Goal: Transaction & Acquisition: Book appointment/travel/reservation

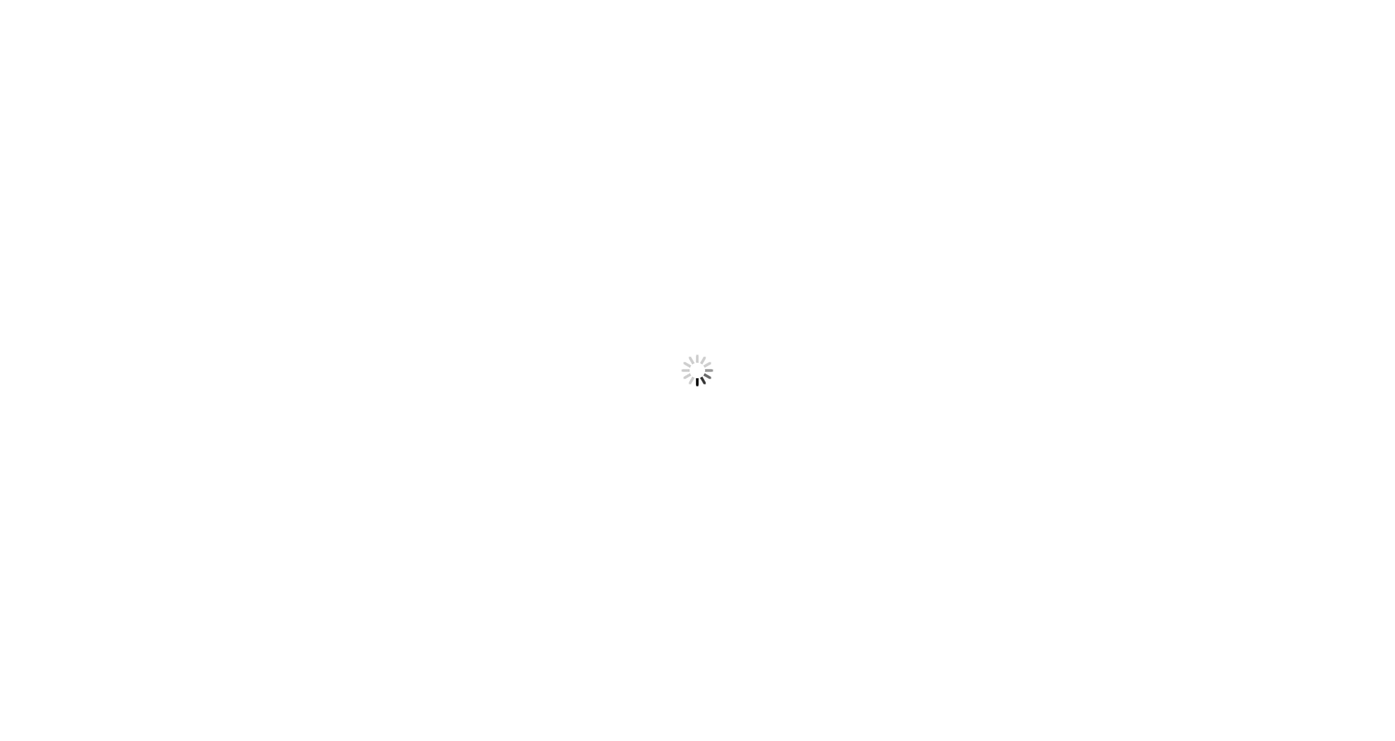
click at [760, 478] on html "Something went wrong! Try reload" at bounding box center [697, 370] width 1395 height 741
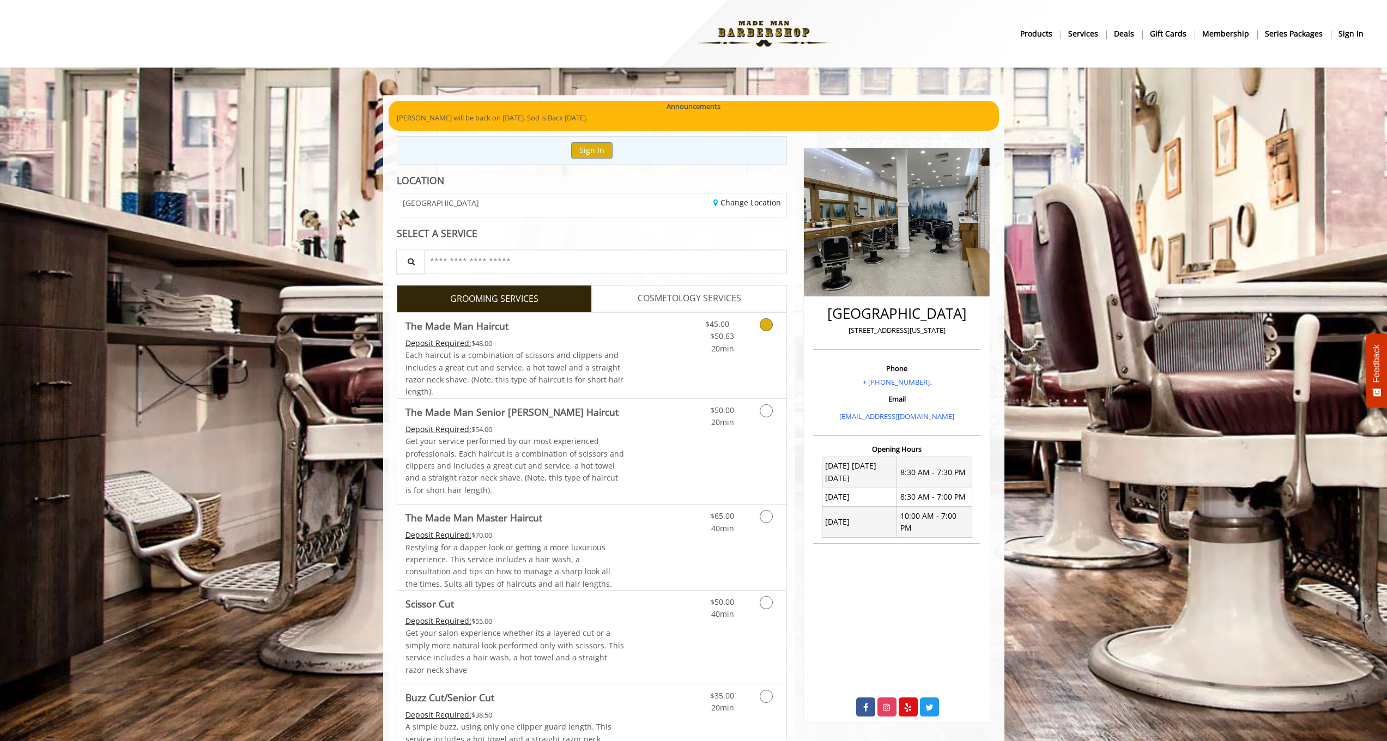
click at [761, 330] on link "Grooming services" at bounding box center [764, 334] width 28 height 42
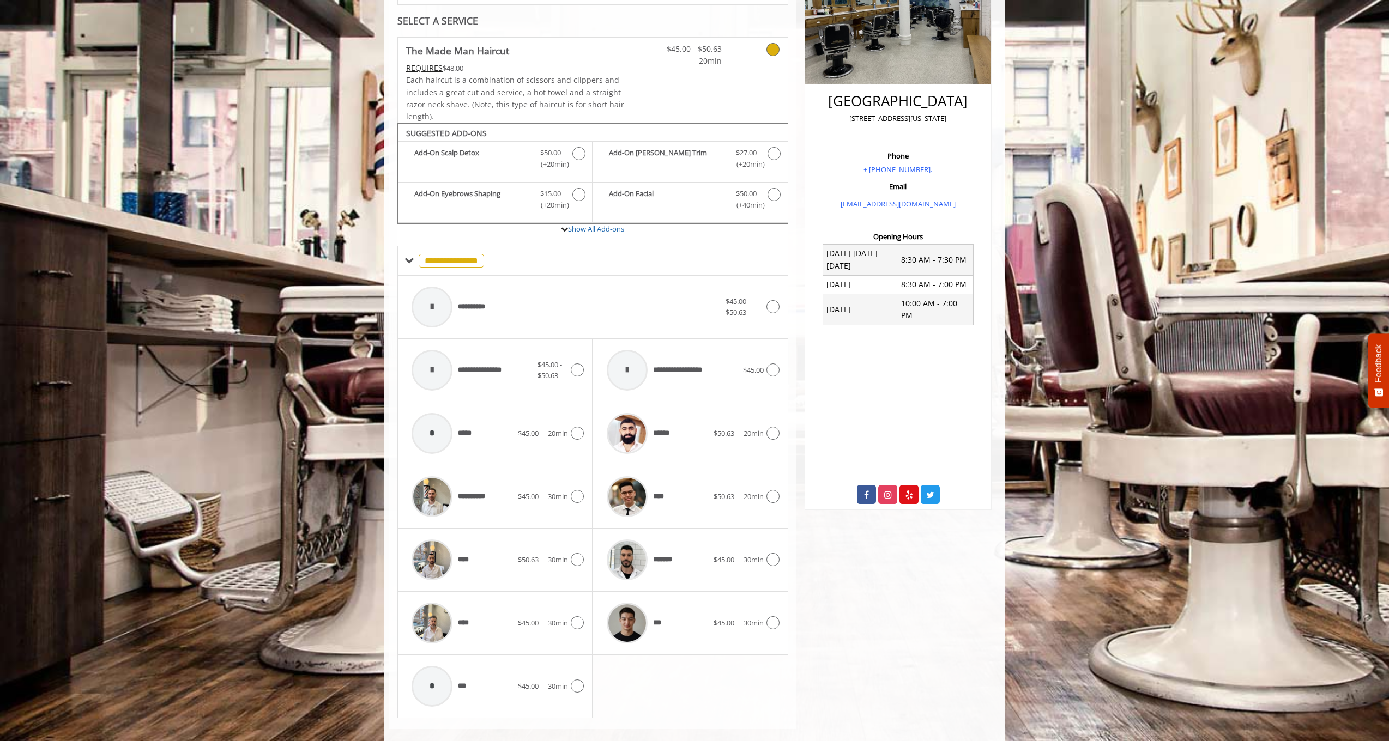
scroll to position [223, 0]
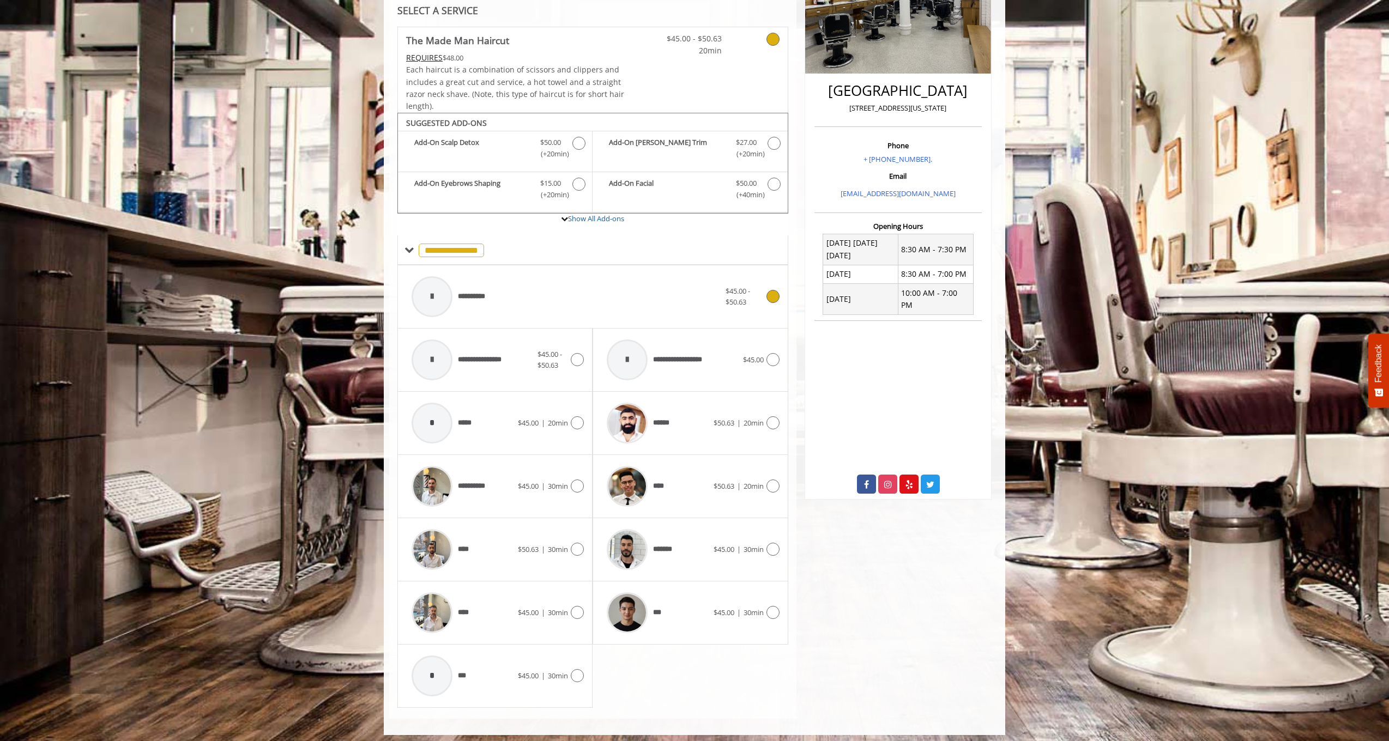
click at [501, 288] on div "**********" at bounding box center [565, 297] width 319 height 52
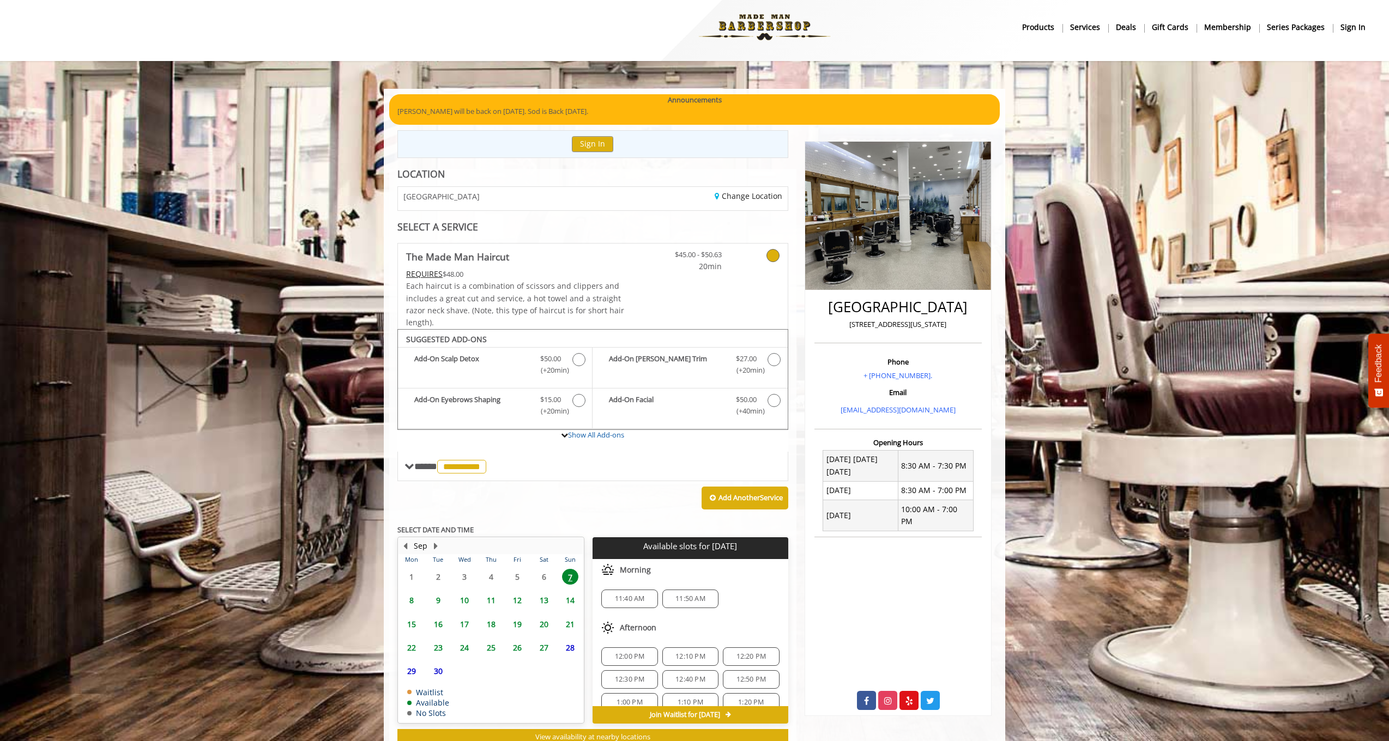
scroll to position [37, 0]
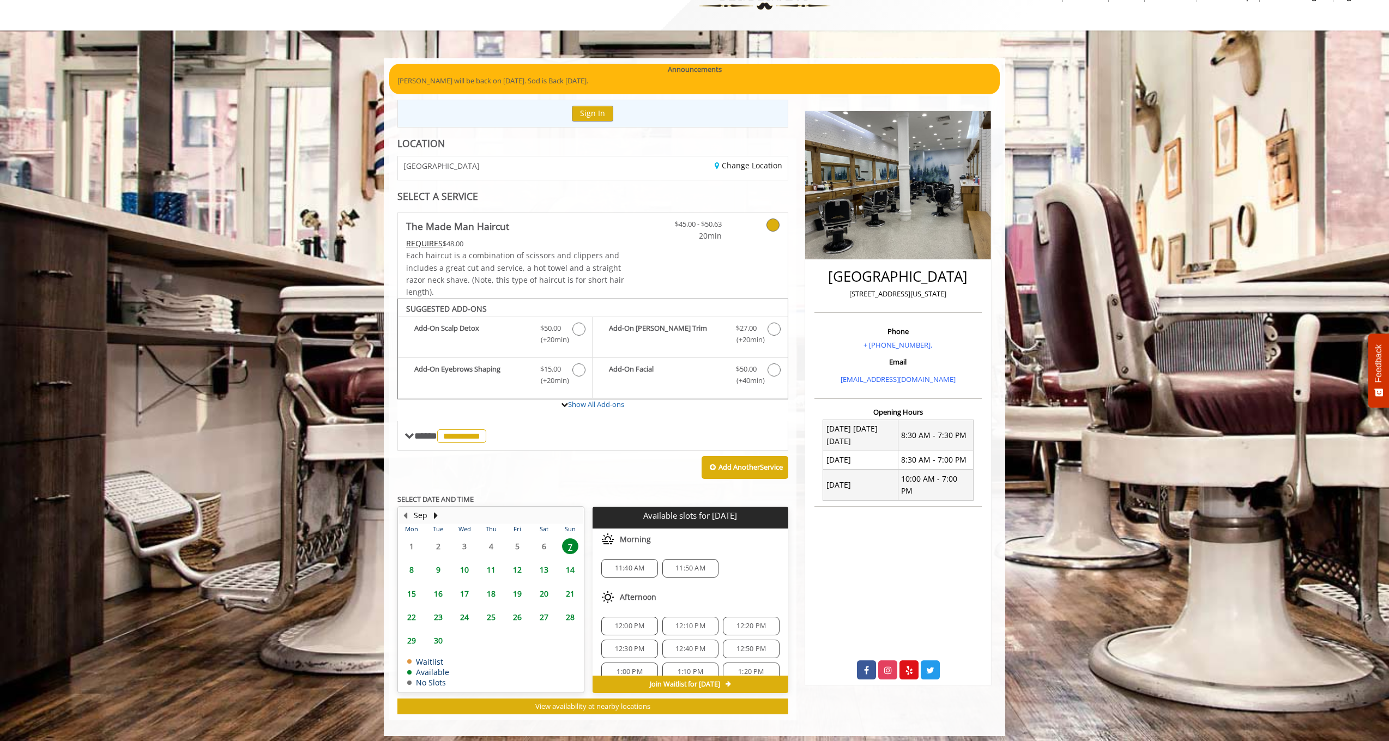
click at [610, 570] on div "11:40 AM" at bounding box center [629, 568] width 56 height 19
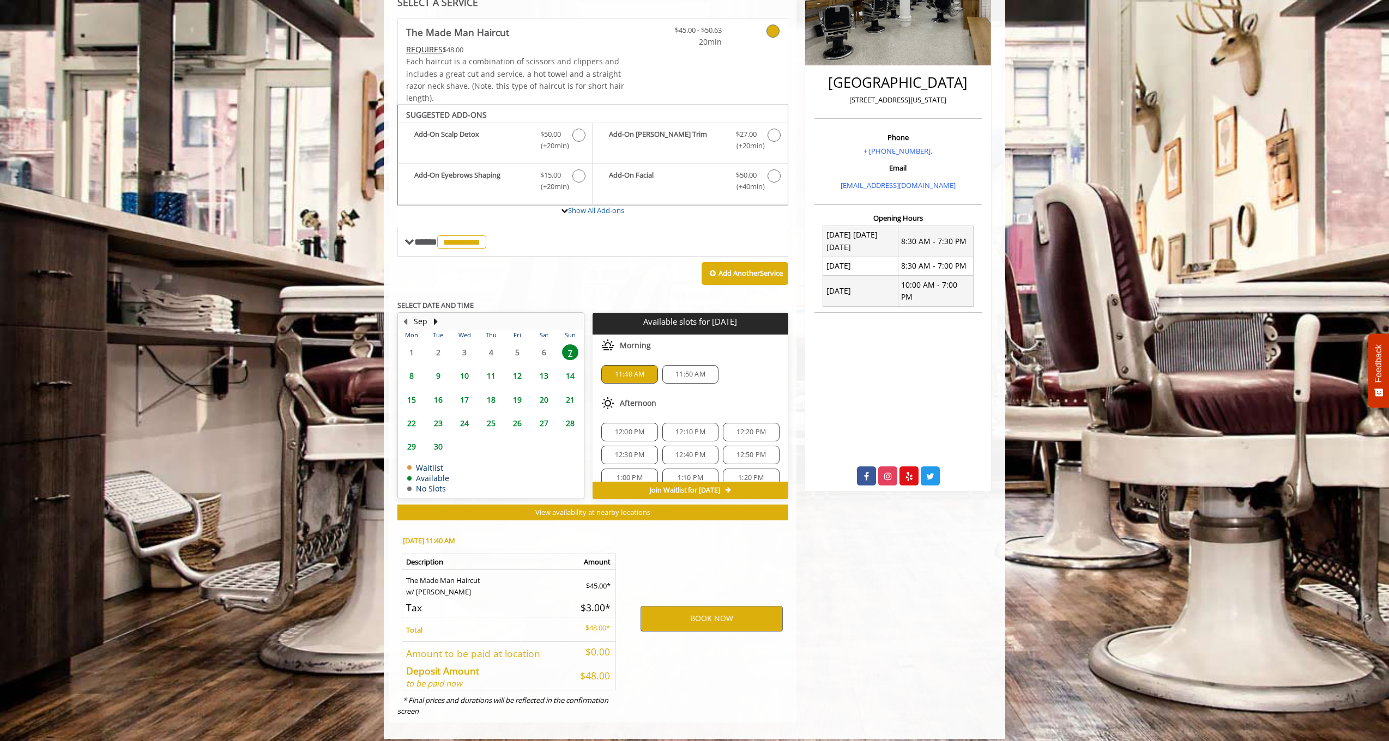
click at [618, 564] on div "Sun, Sep 07 2025 @ 11:40 AM Description Amount The Made Man Haircut w/ Any Barb…" at bounding box center [508, 624] width 238 height 197
click at [683, 622] on button "BOOK NOW" at bounding box center [711, 618] width 142 height 25
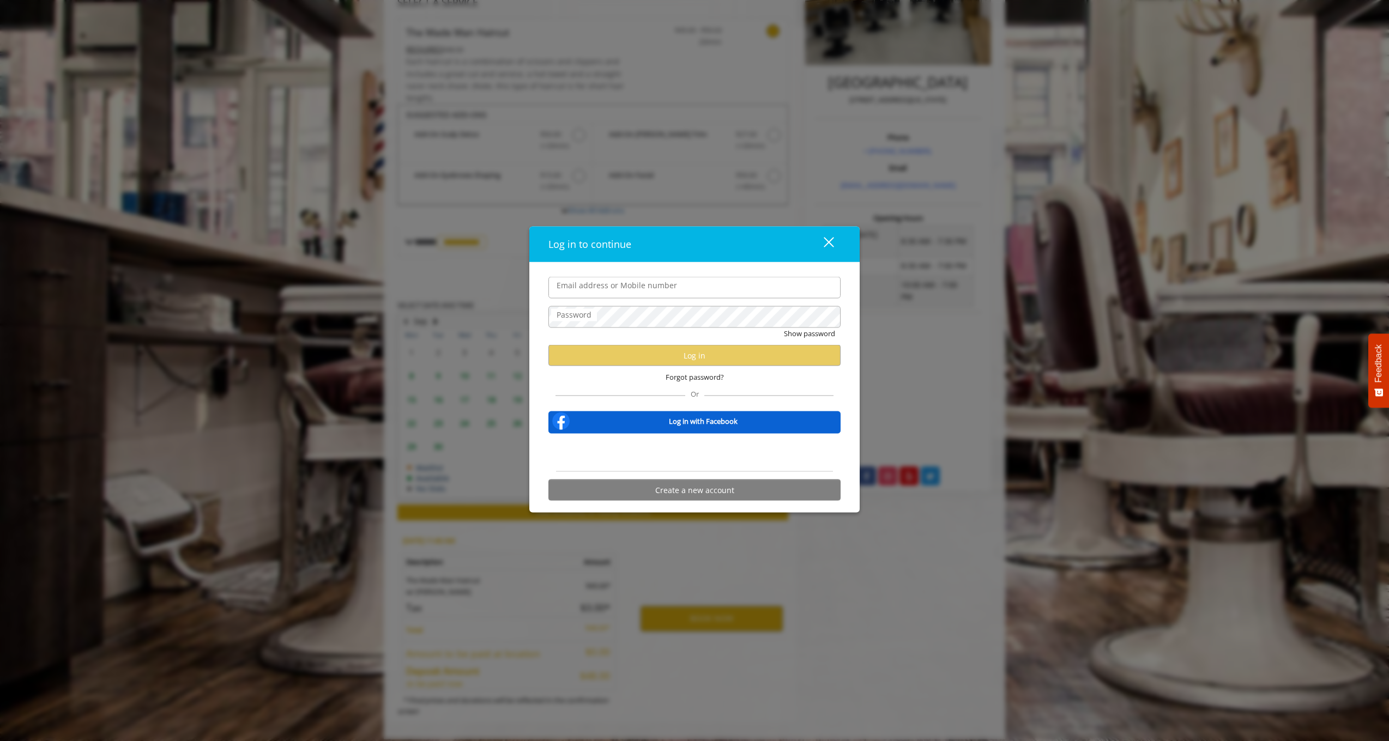
click at [650, 464] on div "Sign in with Google. Opens in new tab" at bounding box center [694, 453] width 109 height 24
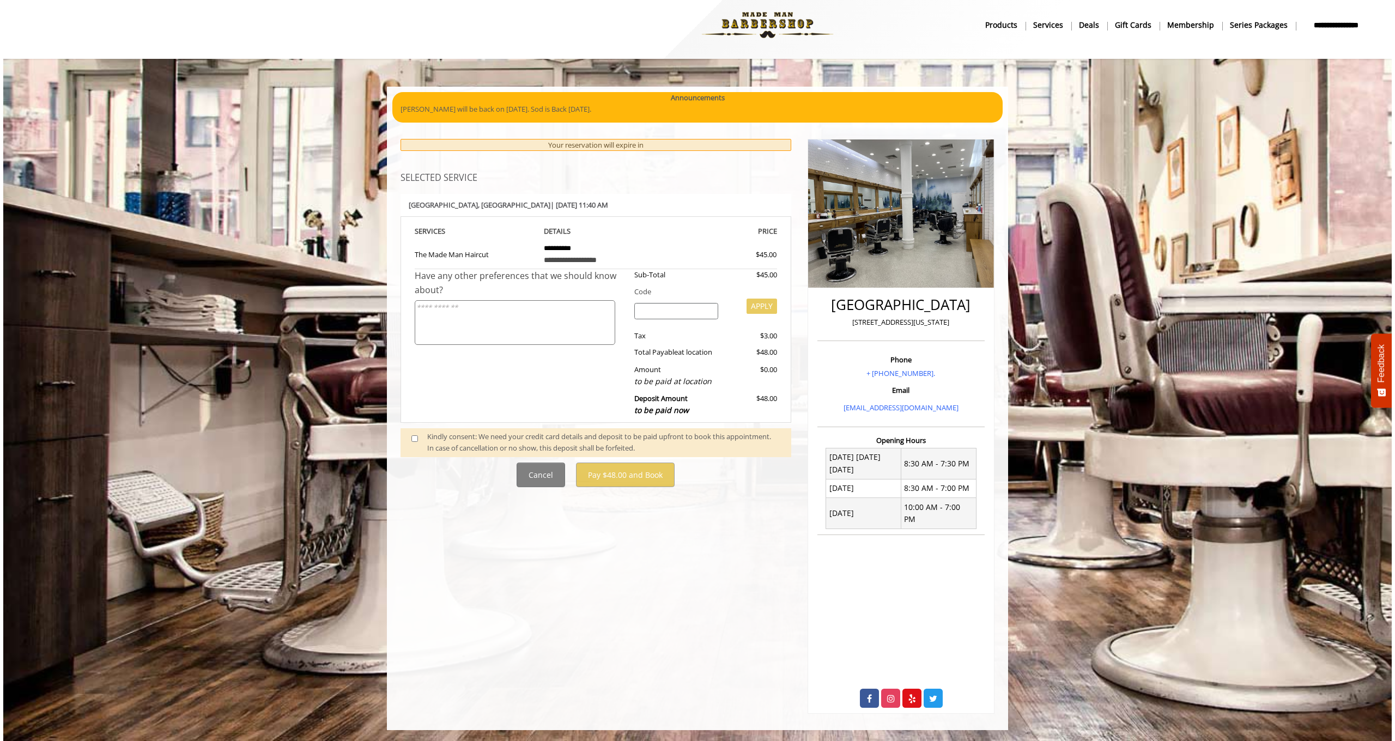
scroll to position [0, 0]
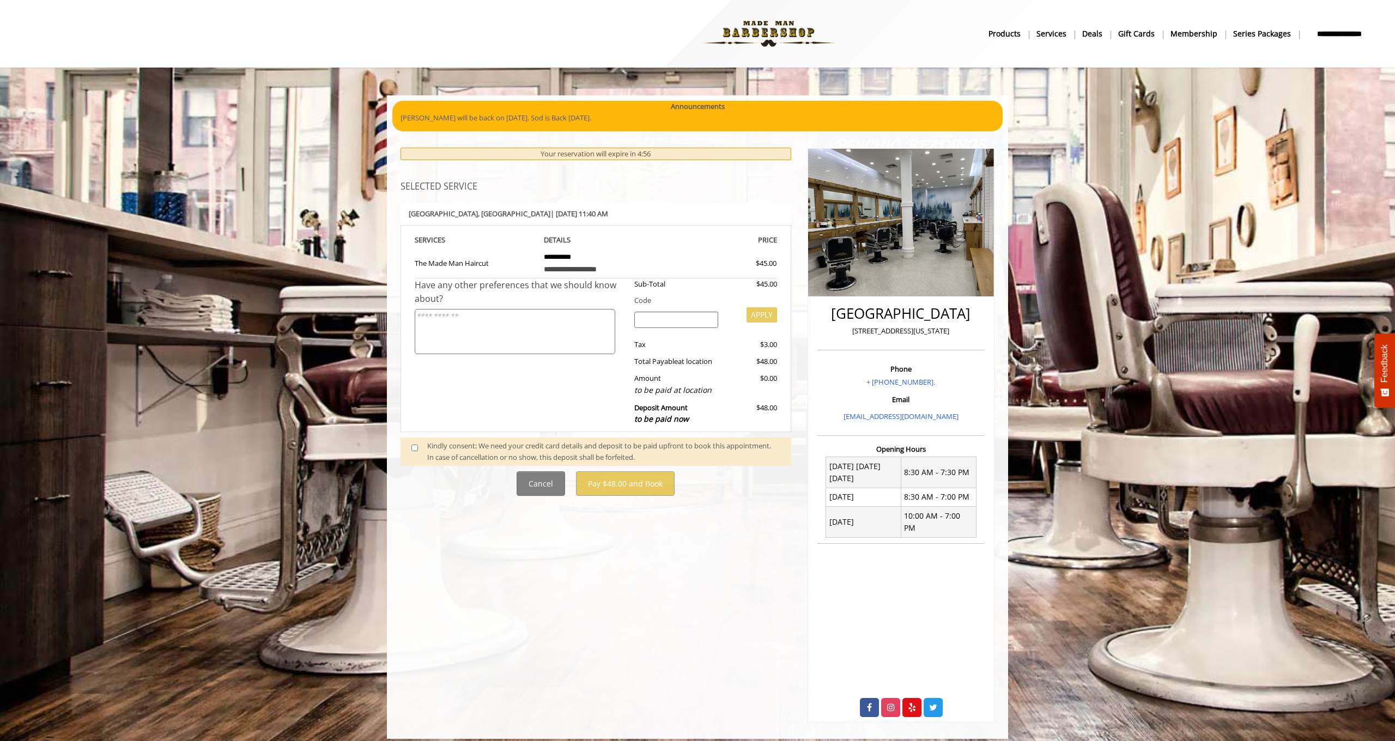
click at [667, 314] on input "search" at bounding box center [676, 320] width 84 height 16
paste input "******"
type input "******"
click at [766, 312] on button "APPLY" at bounding box center [762, 314] width 31 height 15
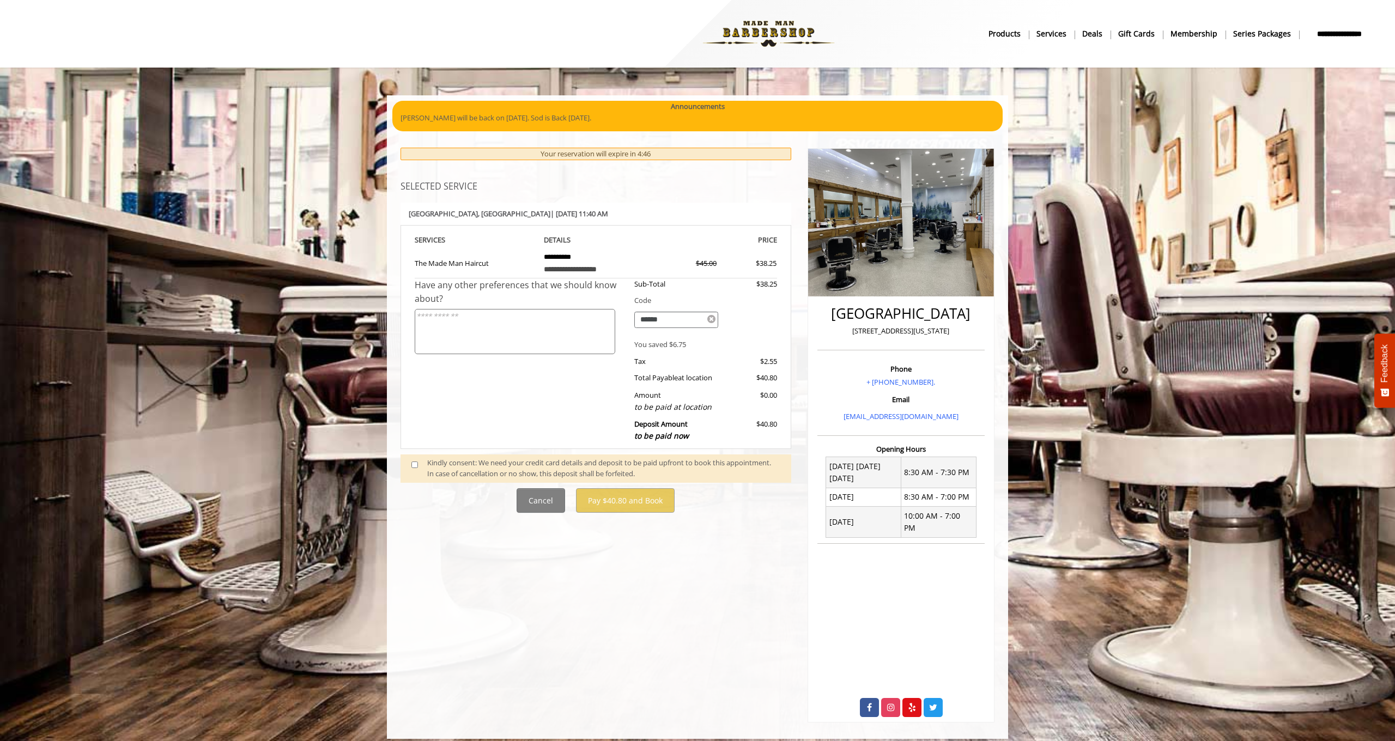
click at [711, 317] on icon at bounding box center [711, 319] width 8 height 10
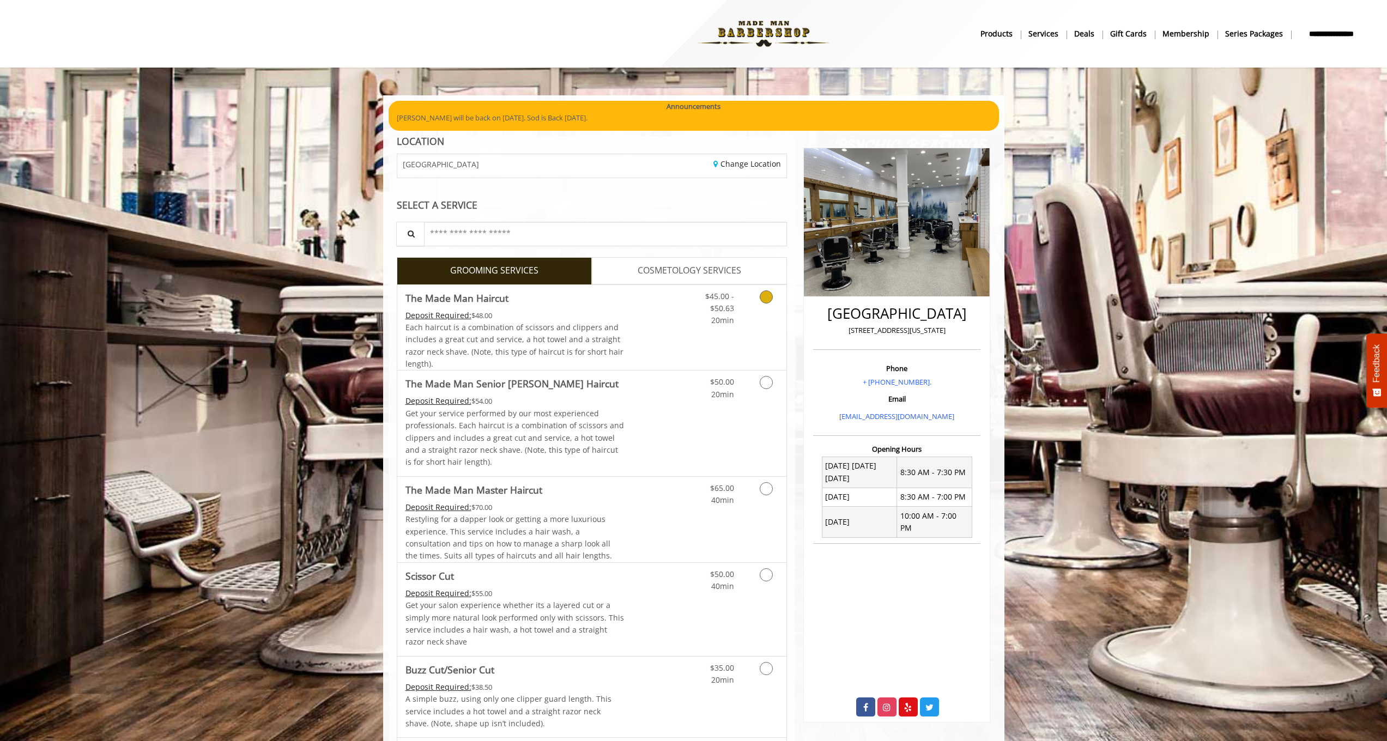
click at [761, 299] on icon "Grooming services" at bounding box center [766, 296] width 13 height 13
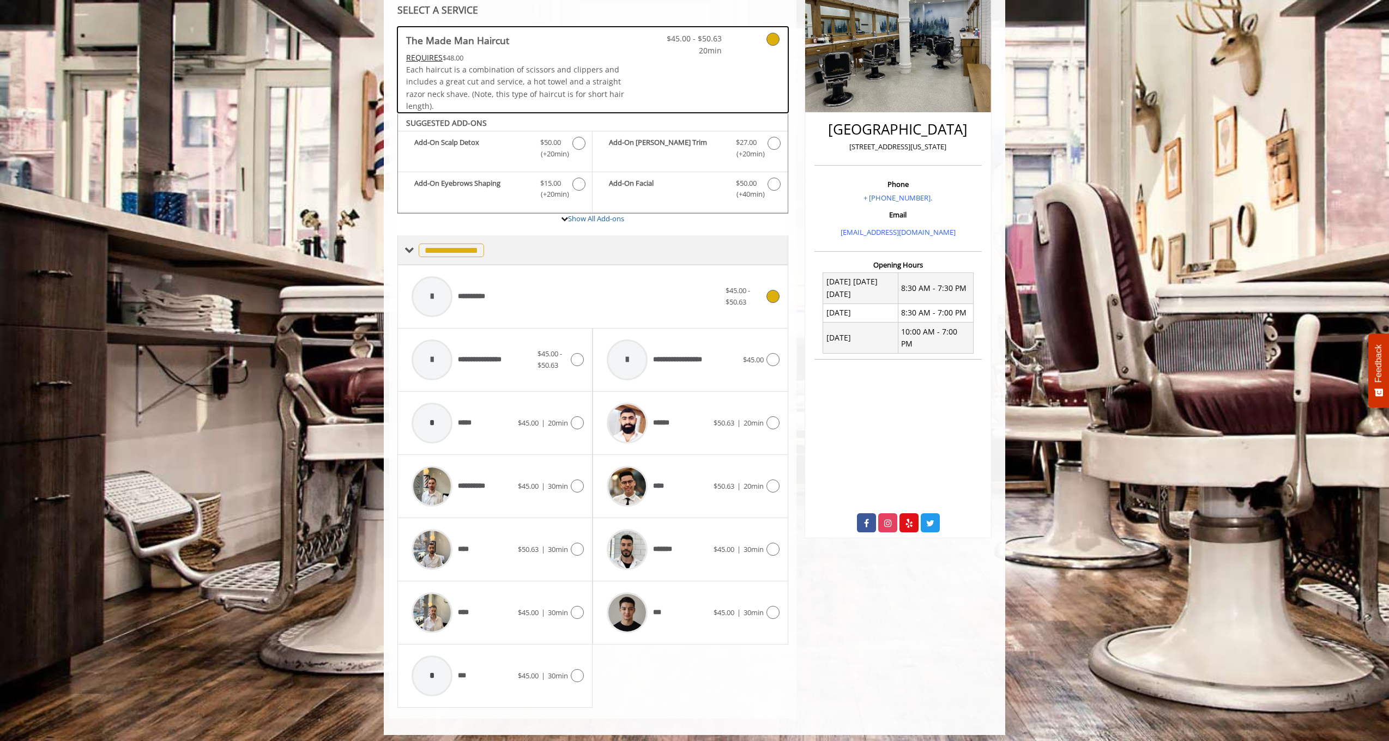
scroll to position [123, 0]
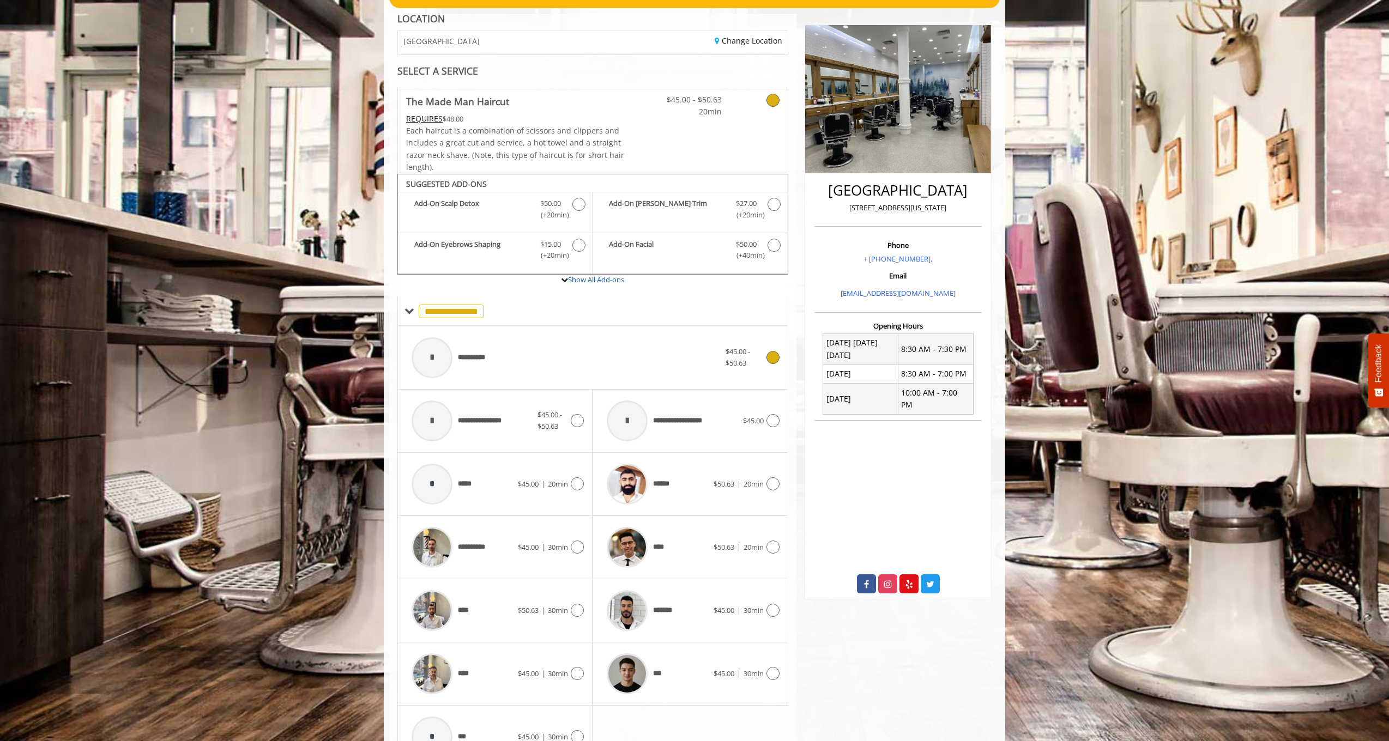
click at [761, 349] on span "$45.00 - $50.63" at bounding box center [744, 357] width 38 height 23
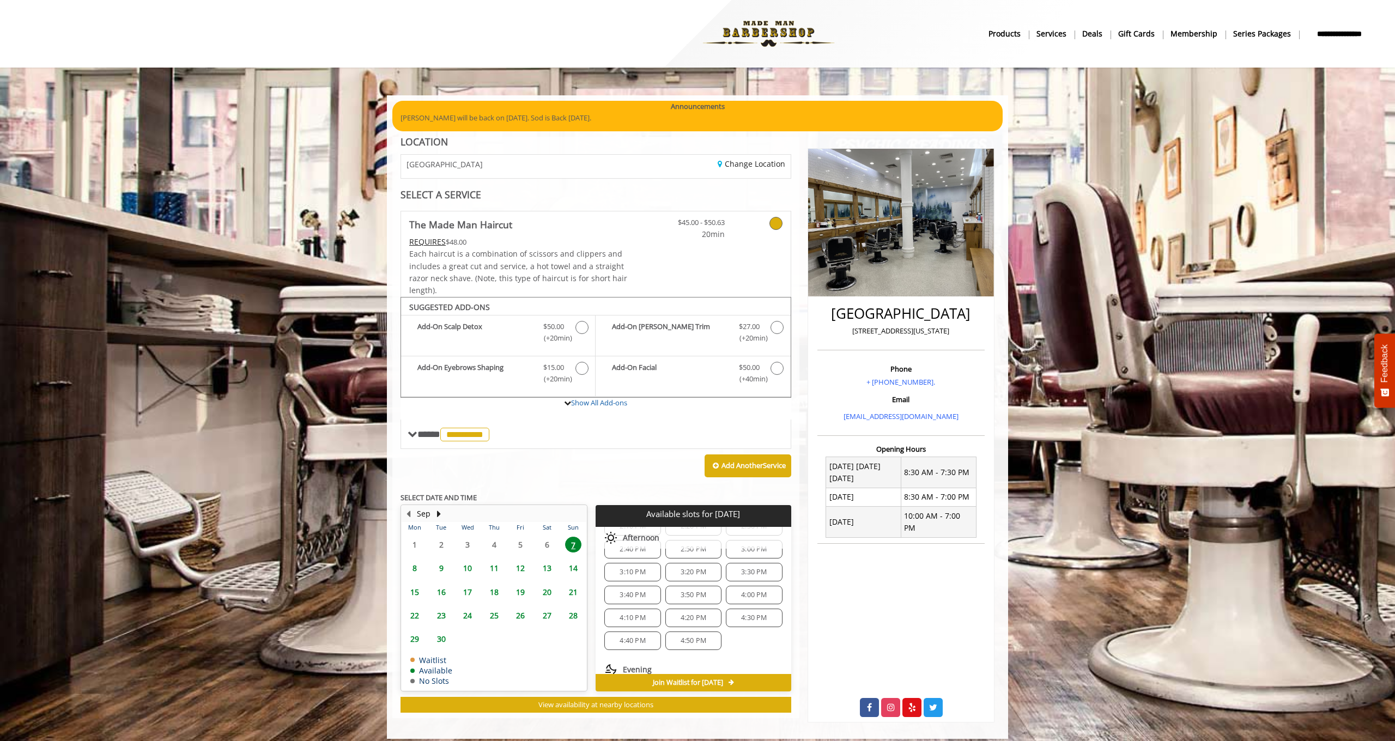
scroll to position [54, 0]
click at [638, 567] on span "12:10 PM" at bounding box center [633, 570] width 30 height 9
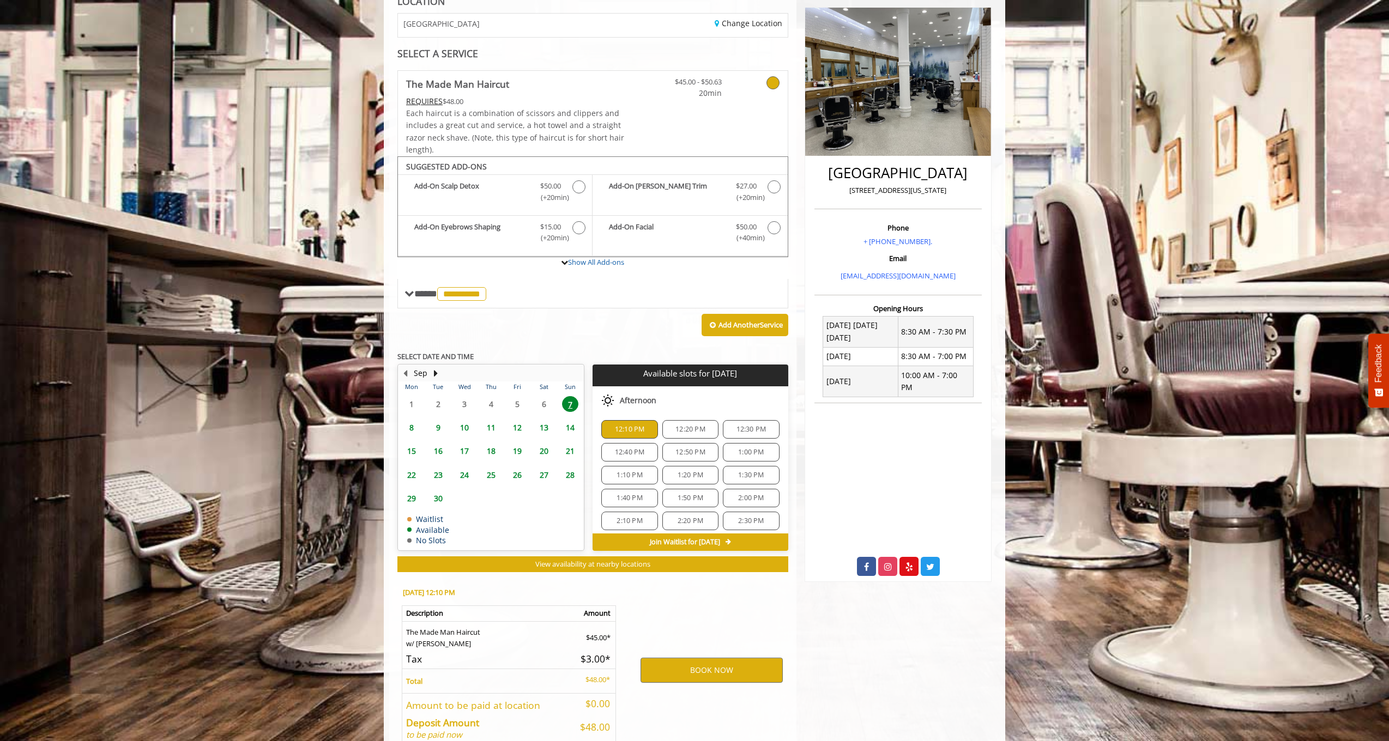
scroll to position [192, 0]
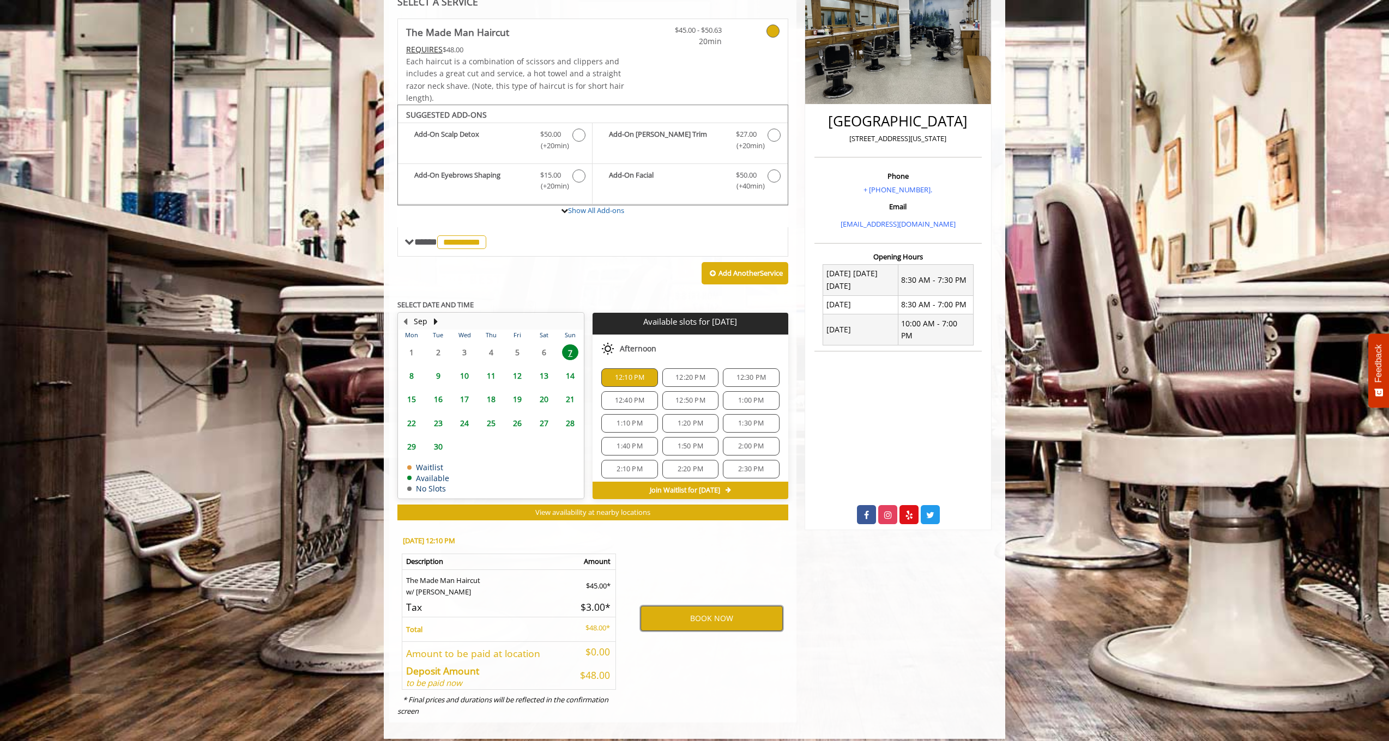
click at [708, 606] on button "BOOK NOW" at bounding box center [711, 618] width 142 height 25
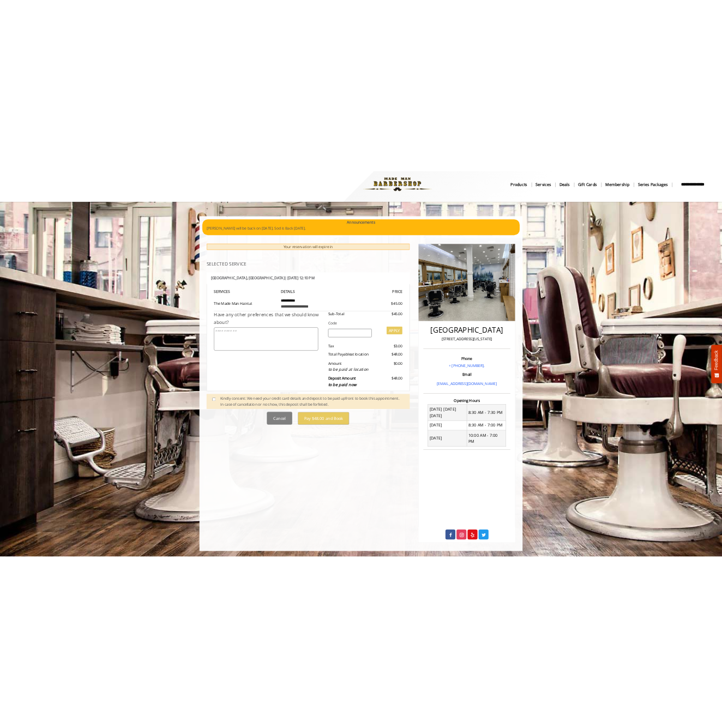
scroll to position [0, 0]
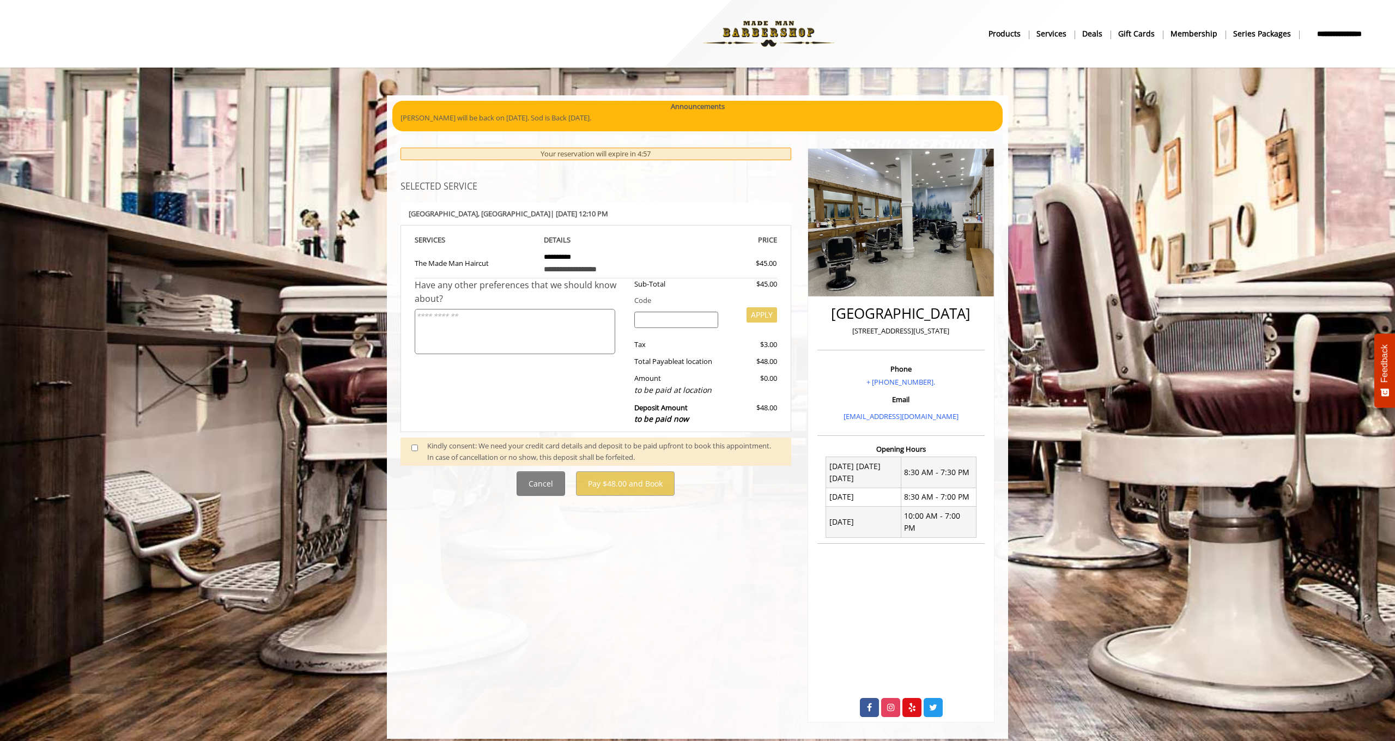
click at [654, 319] on input "search" at bounding box center [676, 320] width 84 height 16
paste input "******"
type input "******"
click at [766, 310] on button "APPLY" at bounding box center [762, 314] width 31 height 15
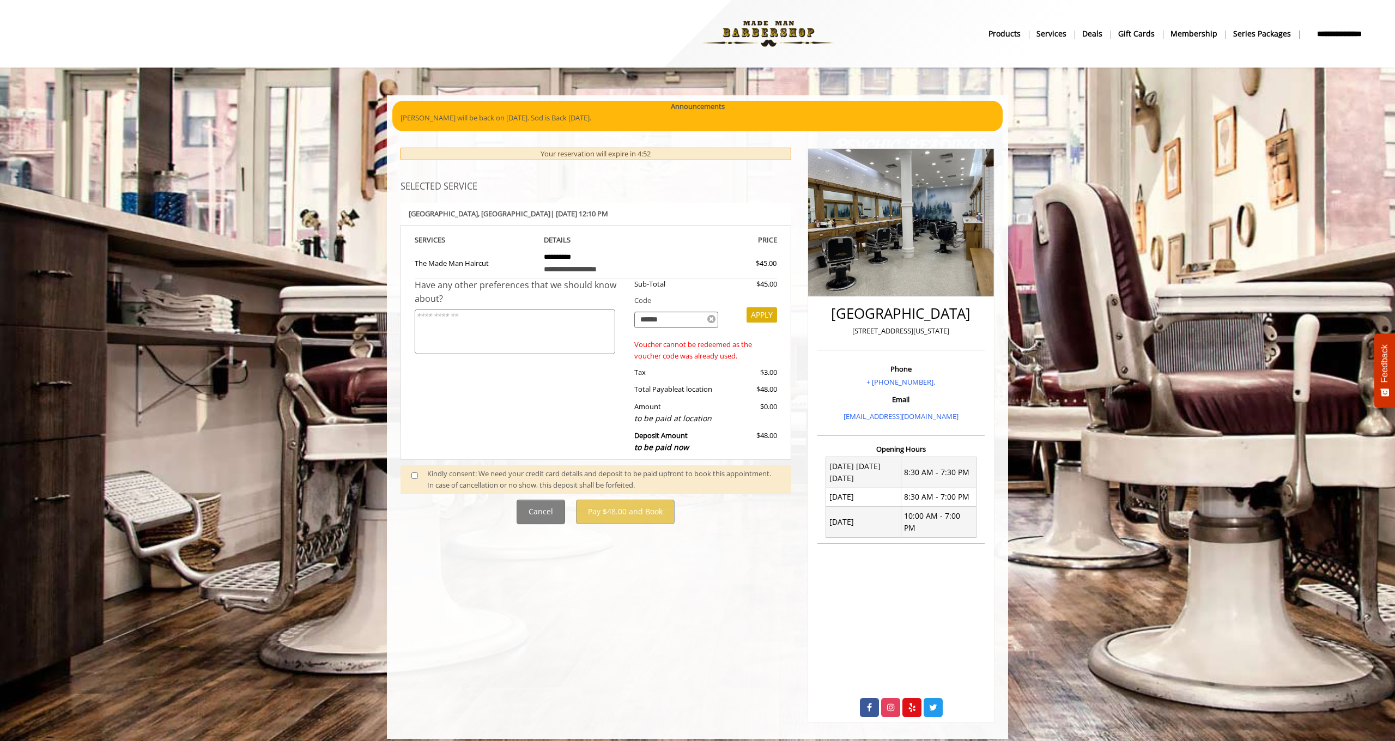
click at [658, 314] on input "******" at bounding box center [676, 320] width 84 height 16
paste input "******"
type input "******"
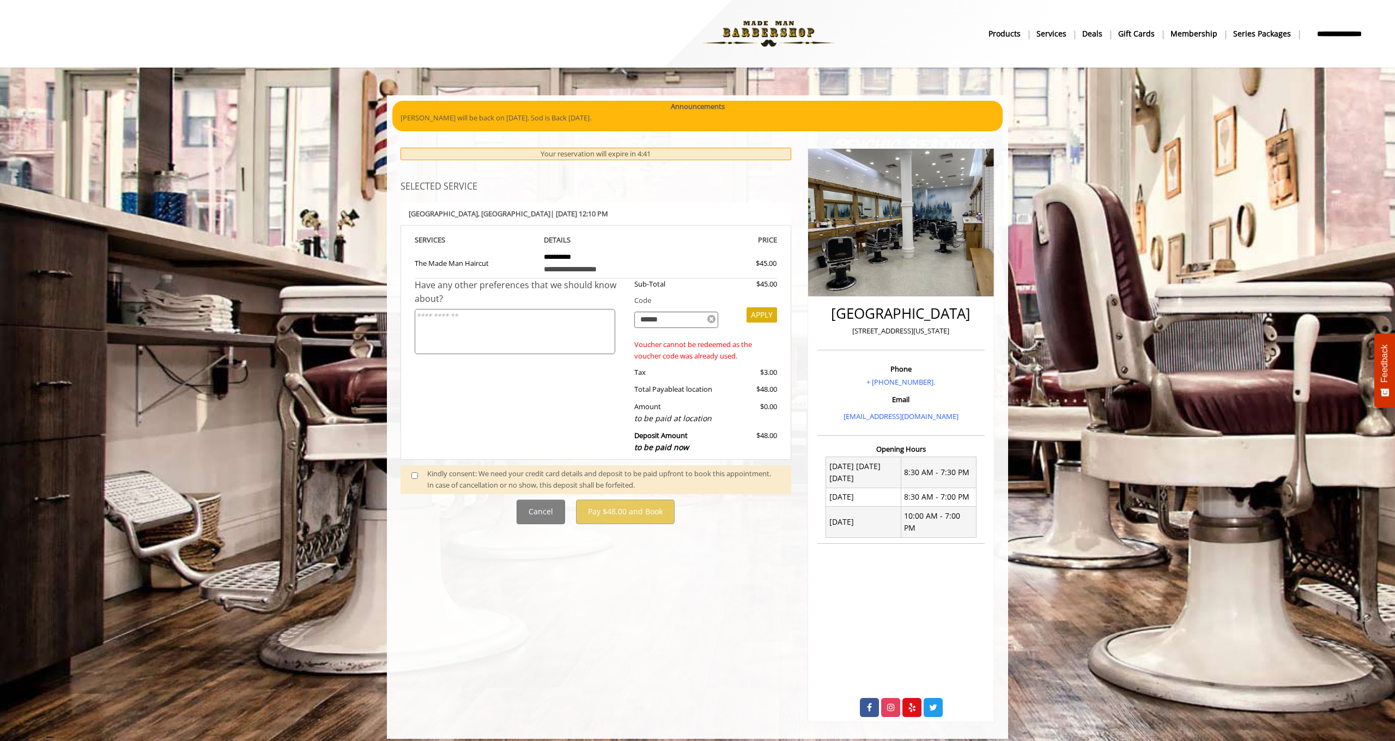
click at [741, 312] on div "APPLY" at bounding box center [751, 323] width 50 height 22
click at [753, 308] on button "APPLY" at bounding box center [762, 314] width 31 height 15
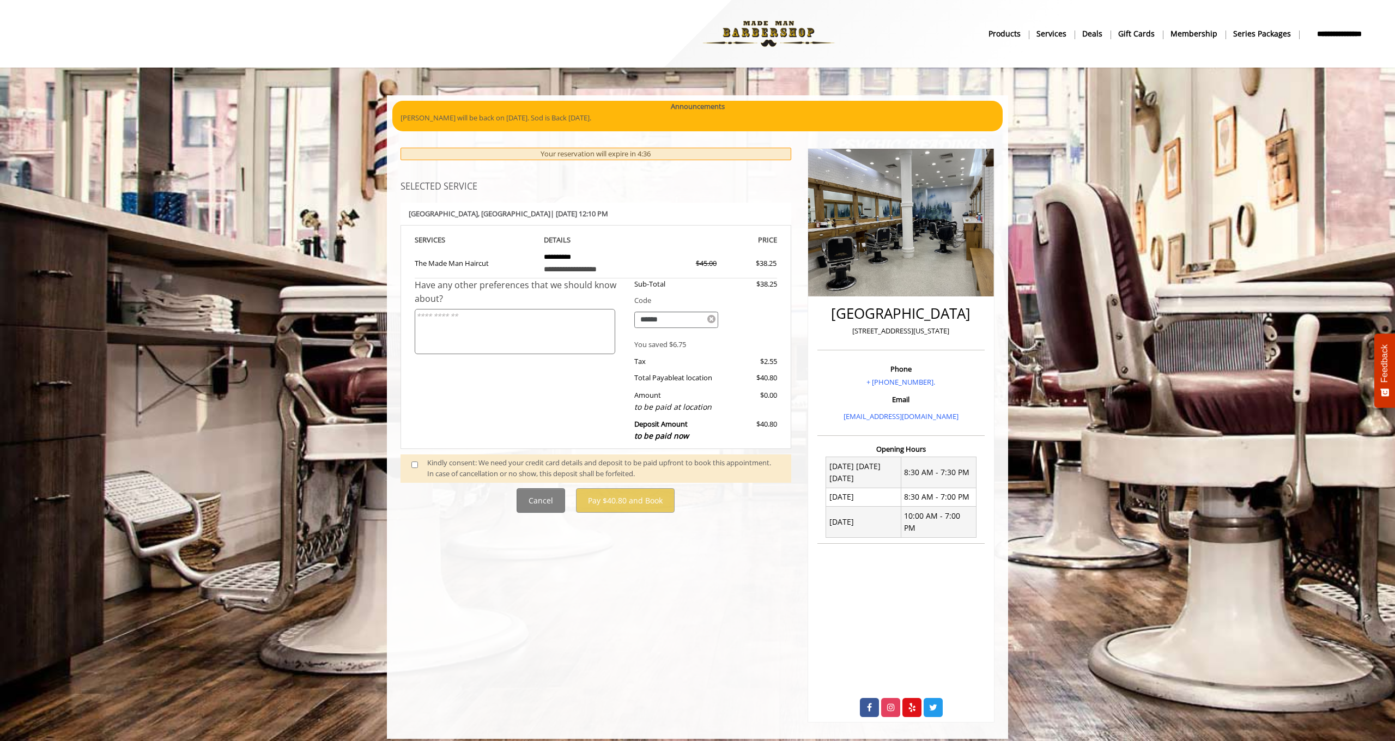
click at [739, 364] on div "Sub-Total $38.25 Code ****** You saved $6.75 Tax $2.55 Total Payable at locatio…" at bounding box center [701, 362] width 151 height 169
drag, startPoint x: 631, startPoint y: 340, endPoint x: 724, endPoint y: 338, distance: 93.2
click at [724, 339] on div "You saved $6.75" at bounding box center [701, 344] width 151 height 11
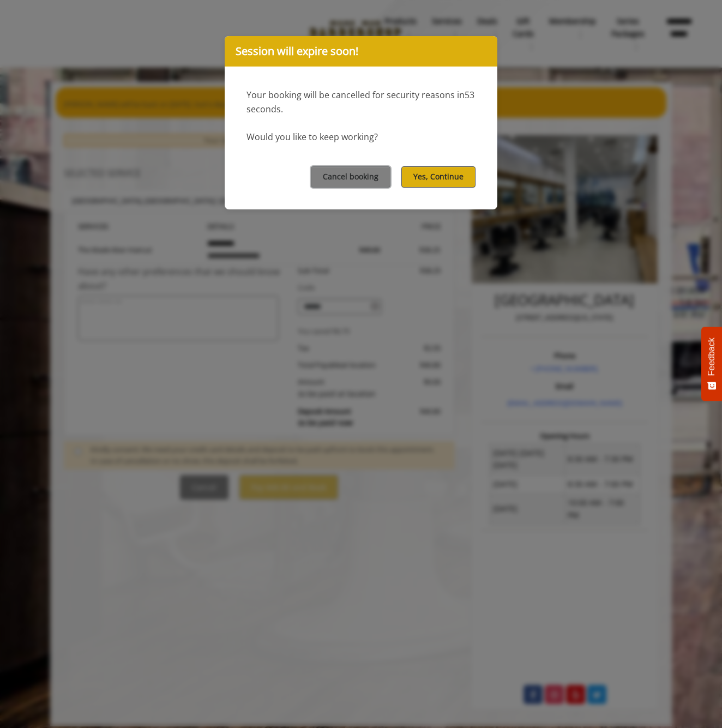
click at [411, 176] on button "Yes, Continue" at bounding box center [438, 176] width 74 height 21
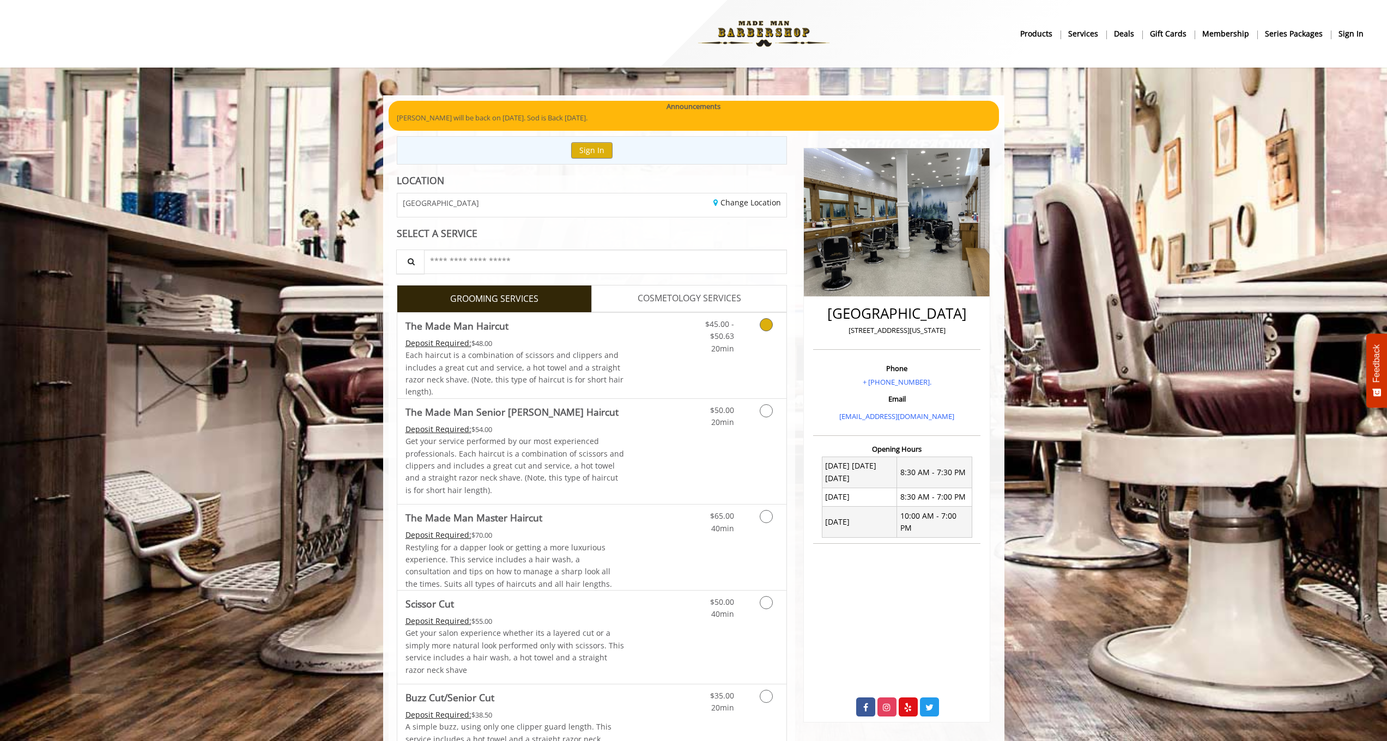
click at [721, 346] on div "Grooming services" at bounding box center [764, 334] width 44 height 42
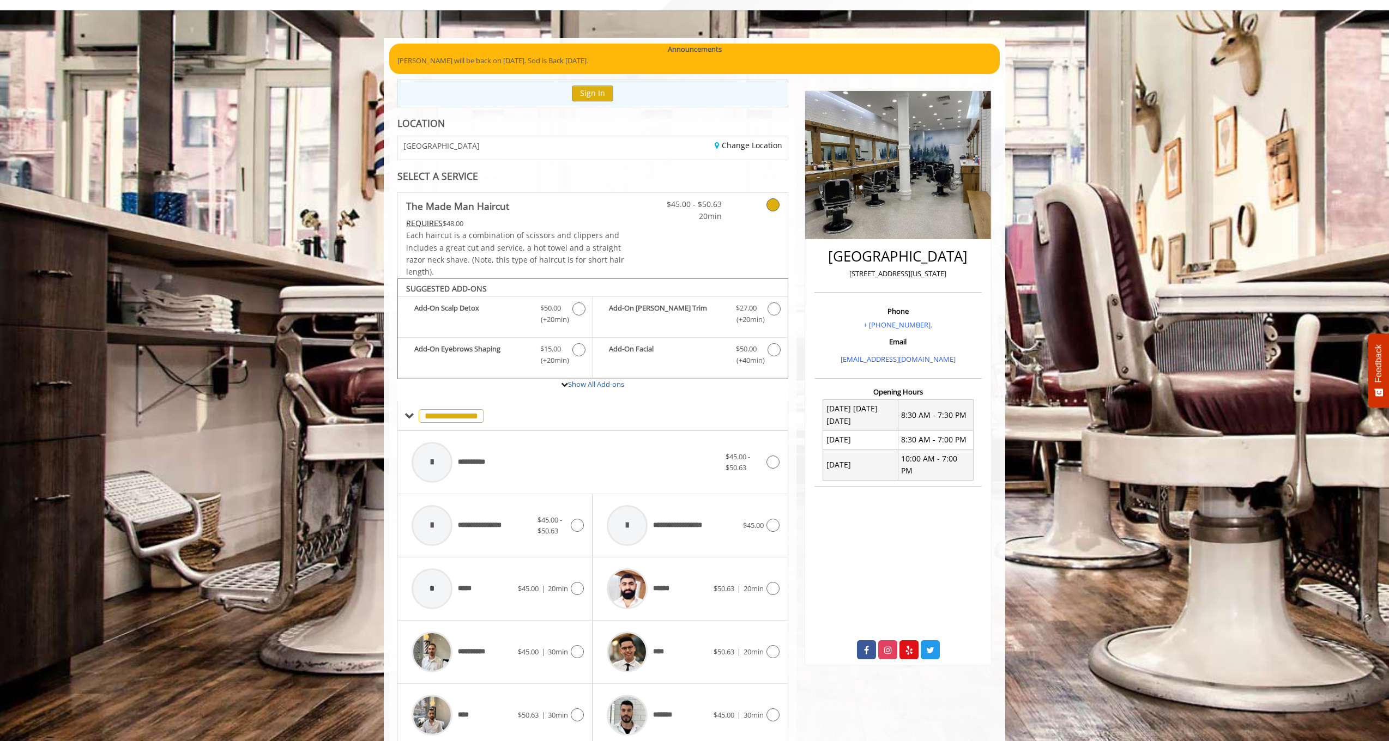
scroll to position [223, 0]
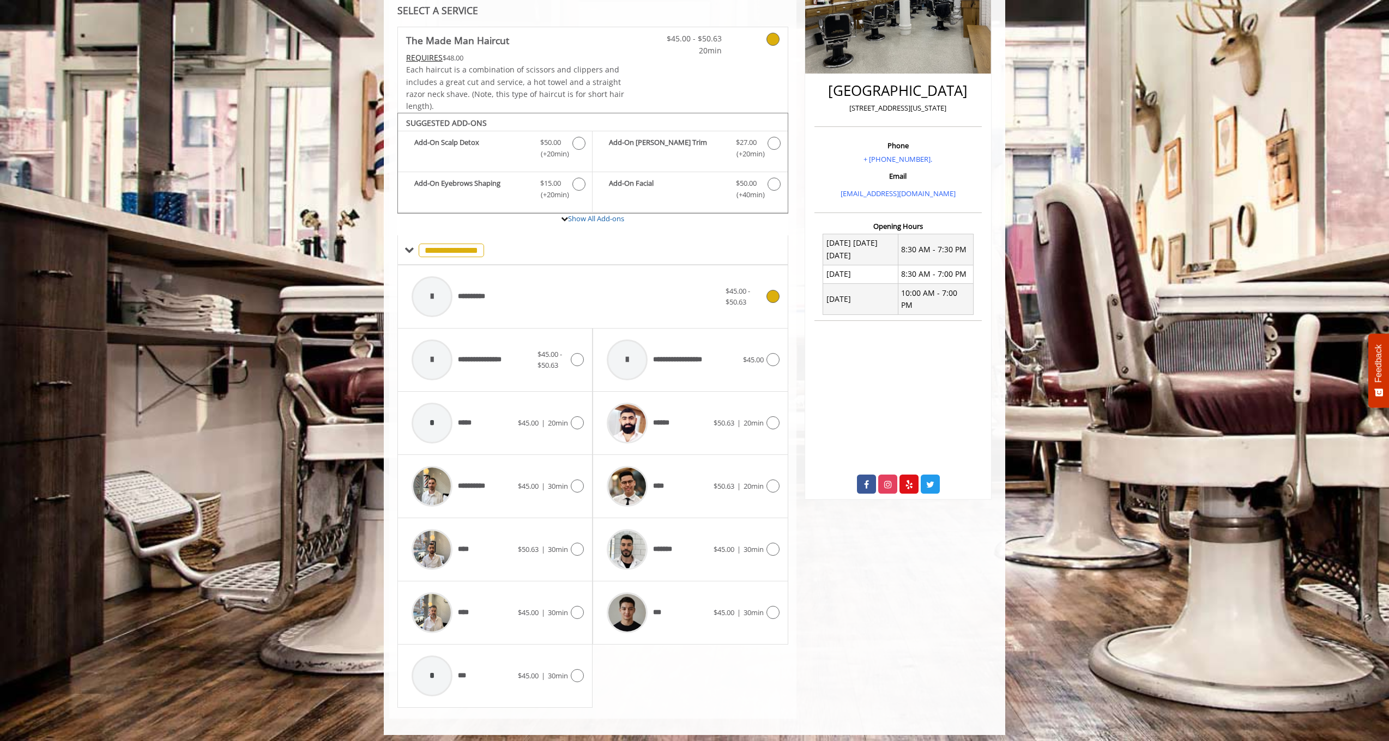
click at [721, 292] on icon at bounding box center [772, 296] width 13 height 13
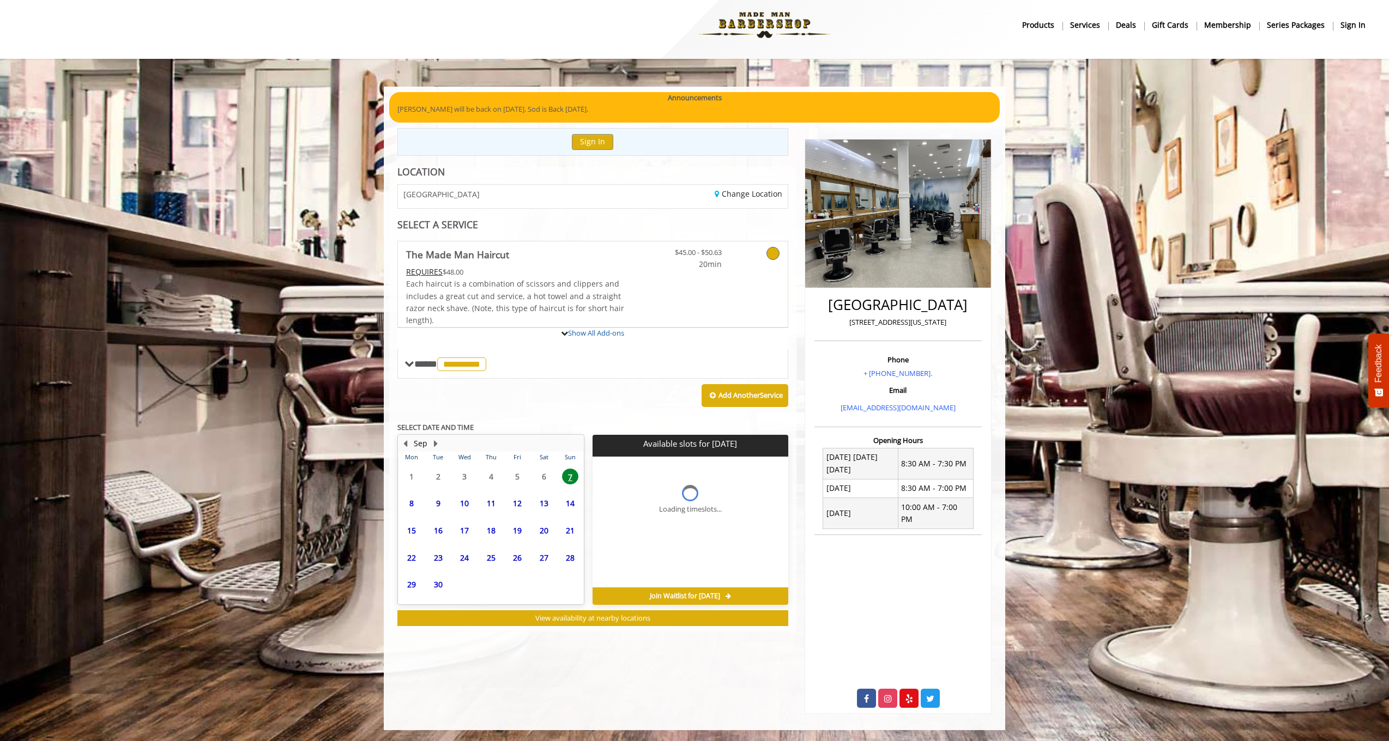
scroll to position [0, 0]
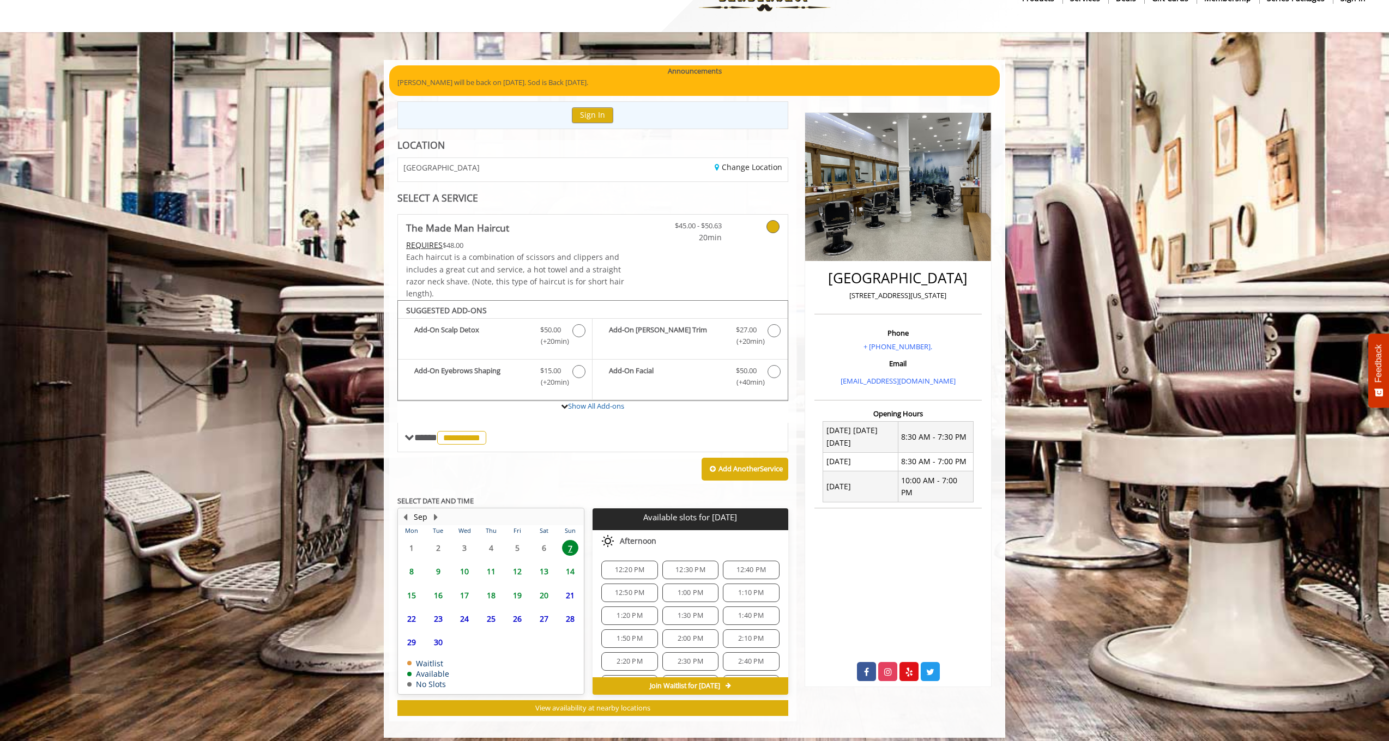
click at [618, 566] on span "12:20 PM" at bounding box center [630, 570] width 30 height 9
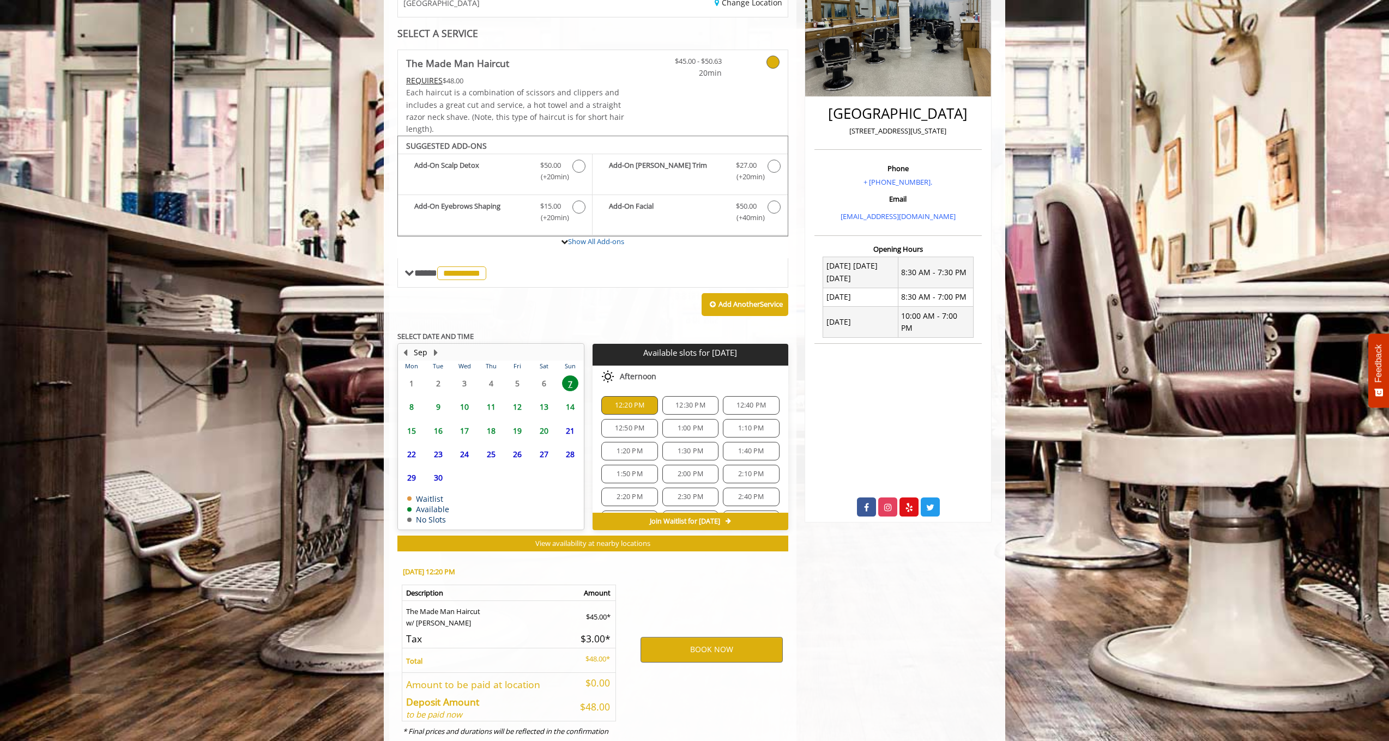
scroll to position [231, 0]
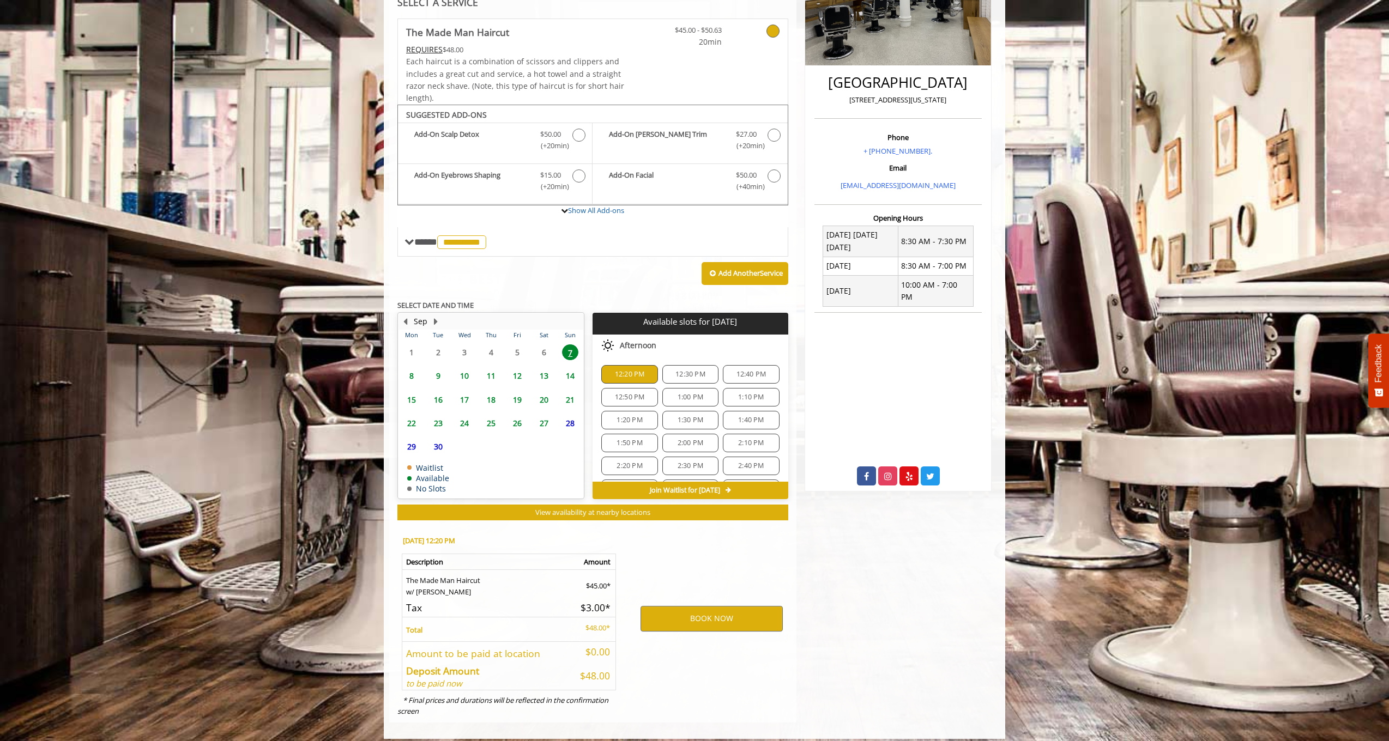
click at [680, 592] on div "BOOK NOW" at bounding box center [711, 619] width 169 height 186
click at [687, 608] on button "BOOK NOW" at bounding box center [711, 618] width 142 height 25
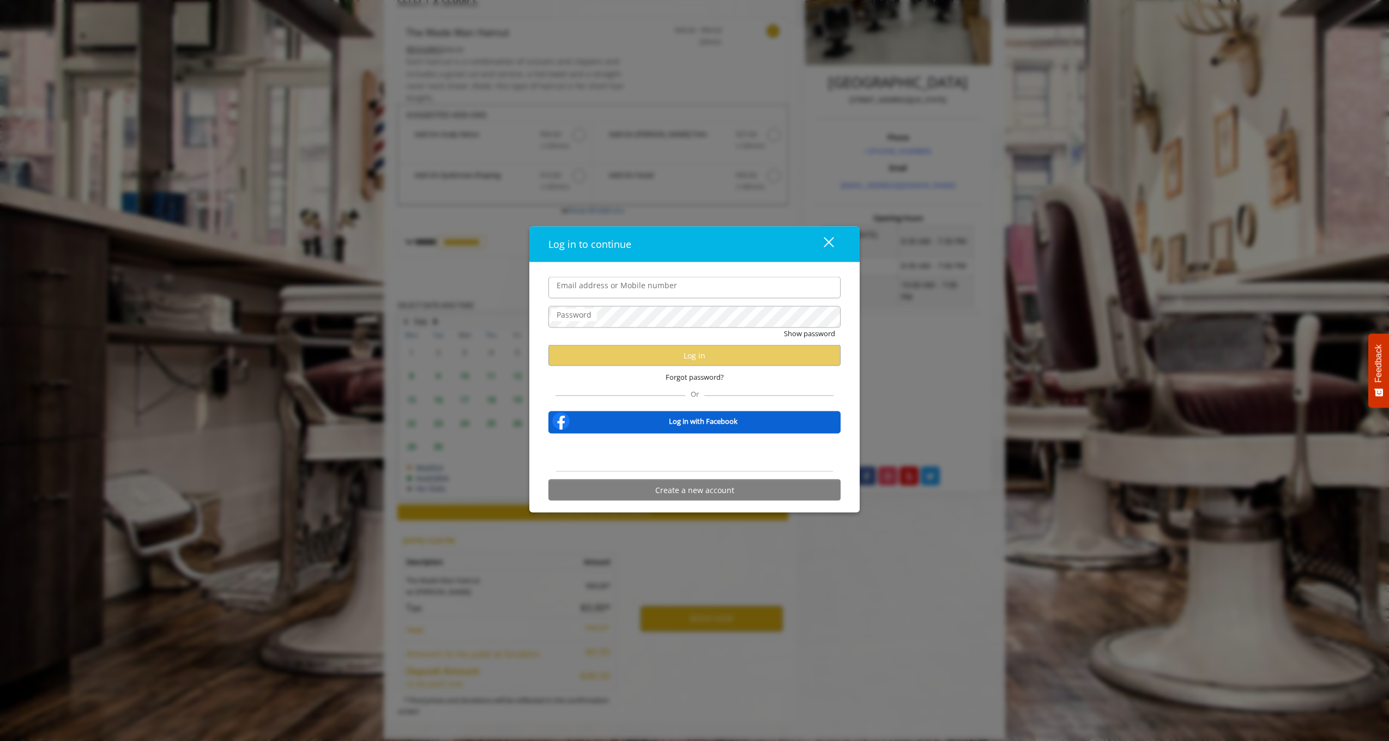
click at [704, 454] on div "Sign in with Google. Opens in new tab" at bounding box center [694, 453] width 109 height 24
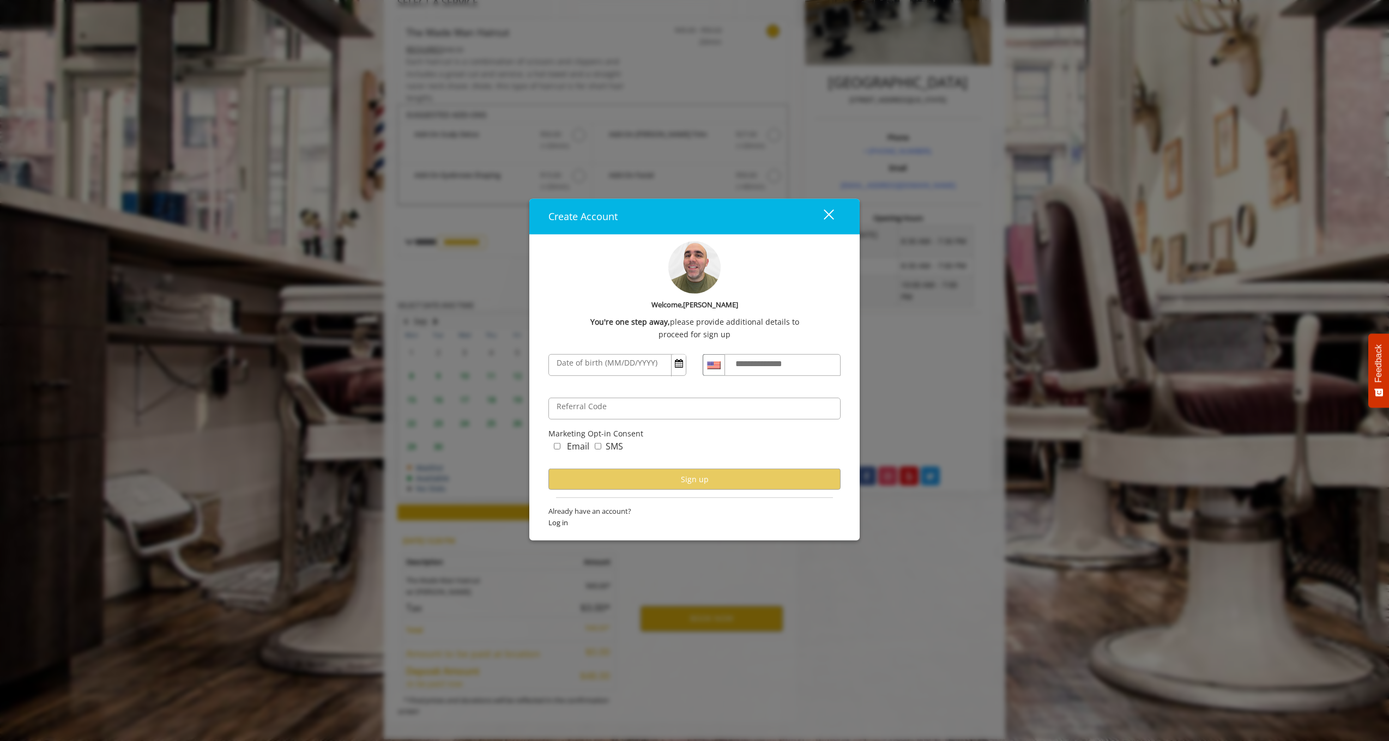
click at [721, 215] on div "close" at bounding box center [822, 217] width 22 height 16
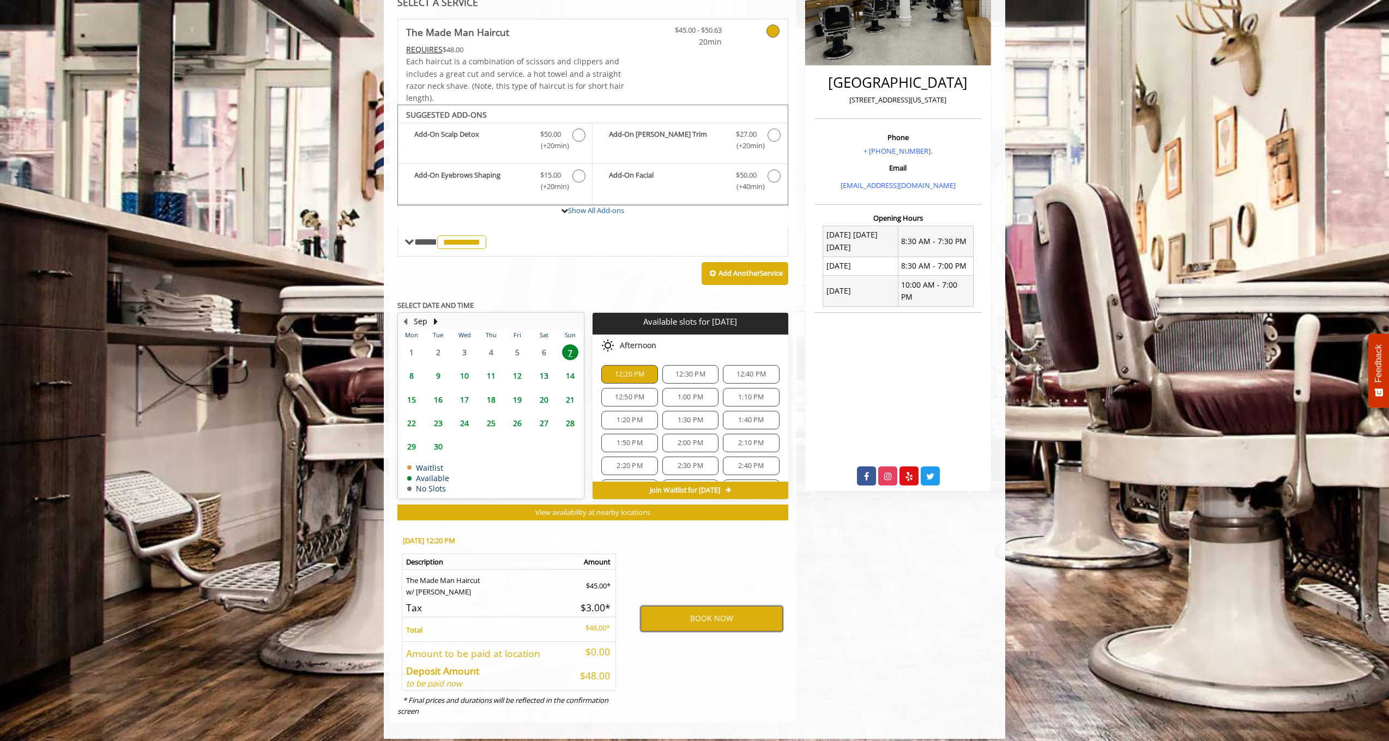
click at [721, 606] on button "BOOK NOW" at bounding box center [711, 618] width 142 height 25
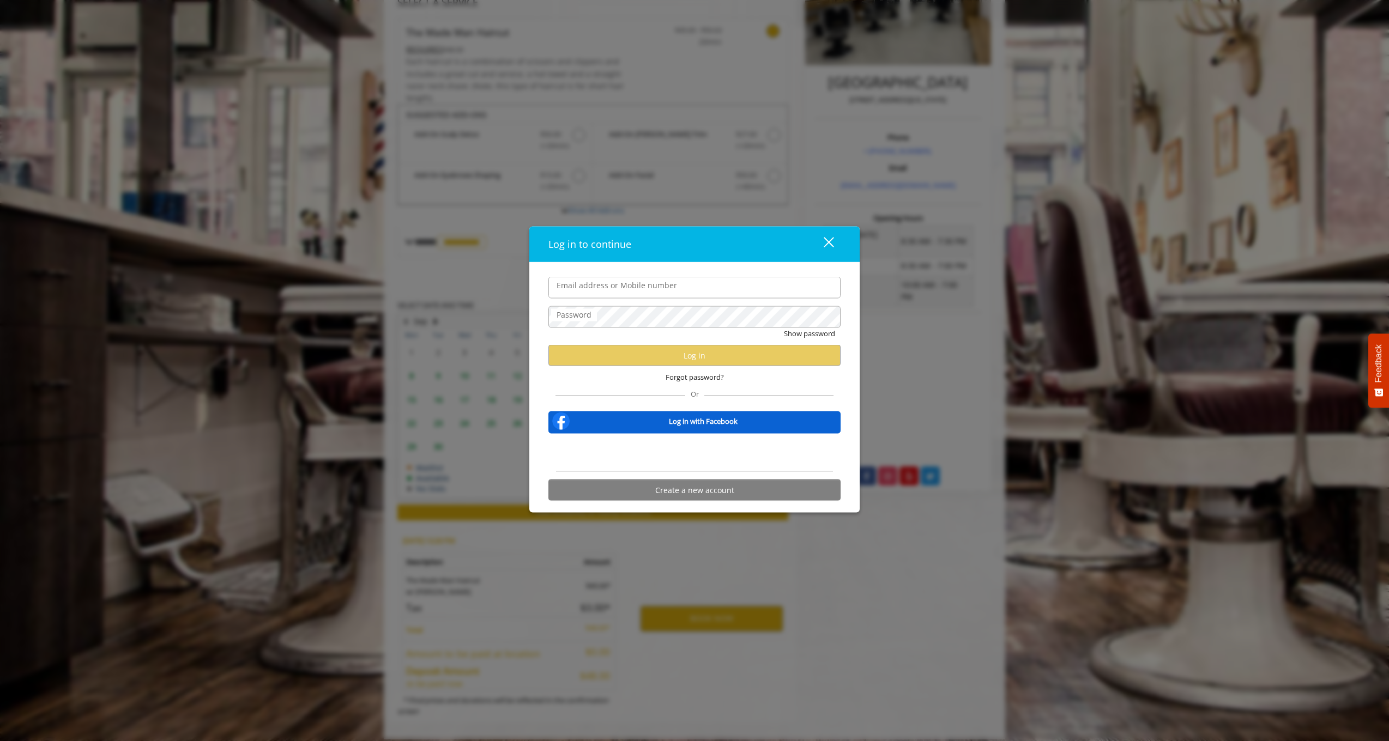
click at [700, 459] on div "Sign in with Google. Opens in new tab" at bounding box center [694, 453] width 109 height 24
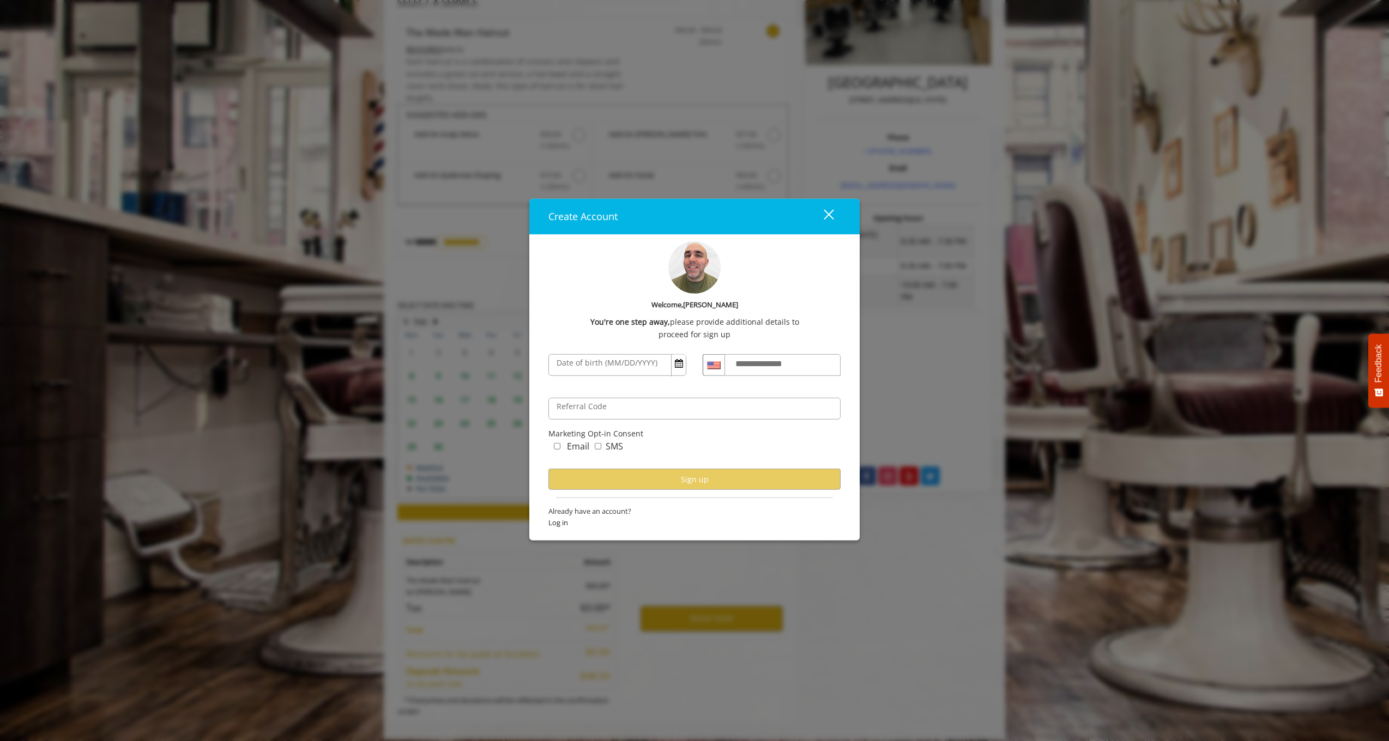
click at [721, 215] on div "close" at bounding box center [822, 217] width 22 height 16
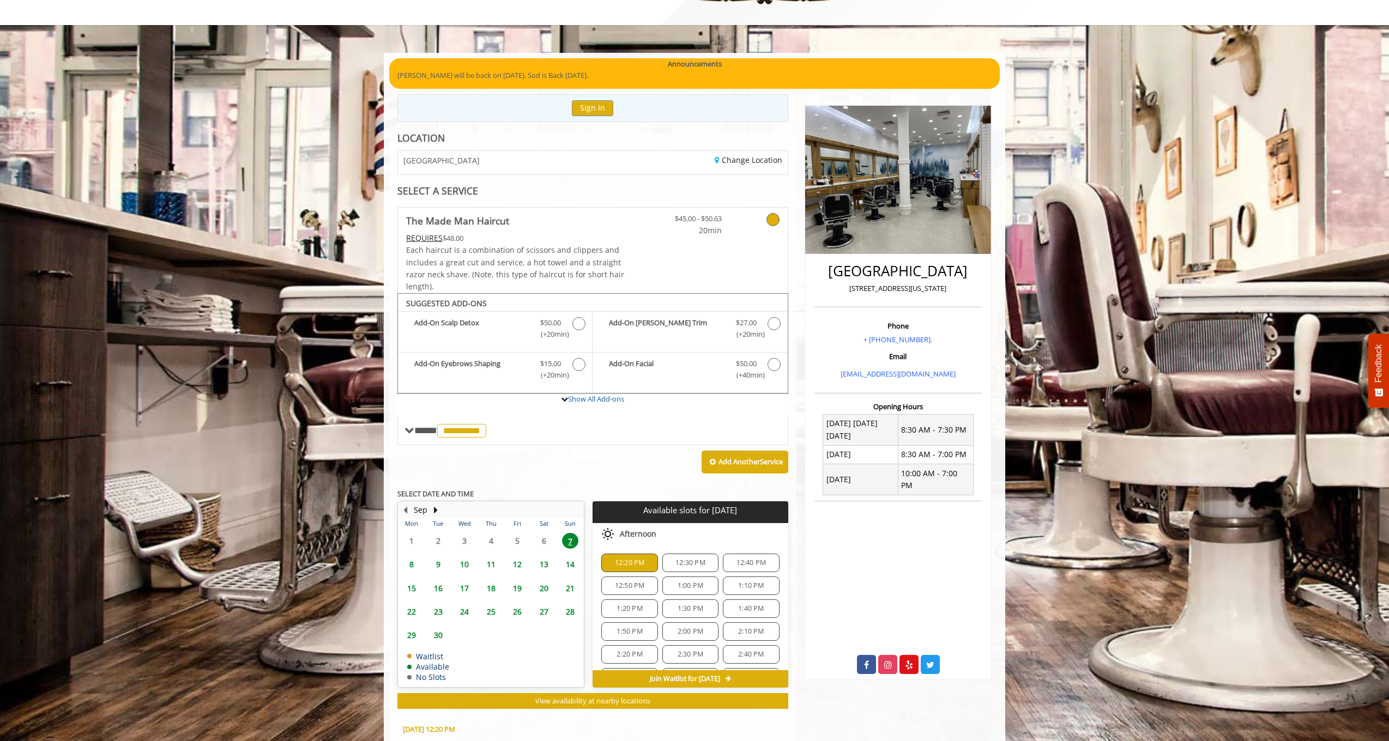
scroll to position [0, 0]
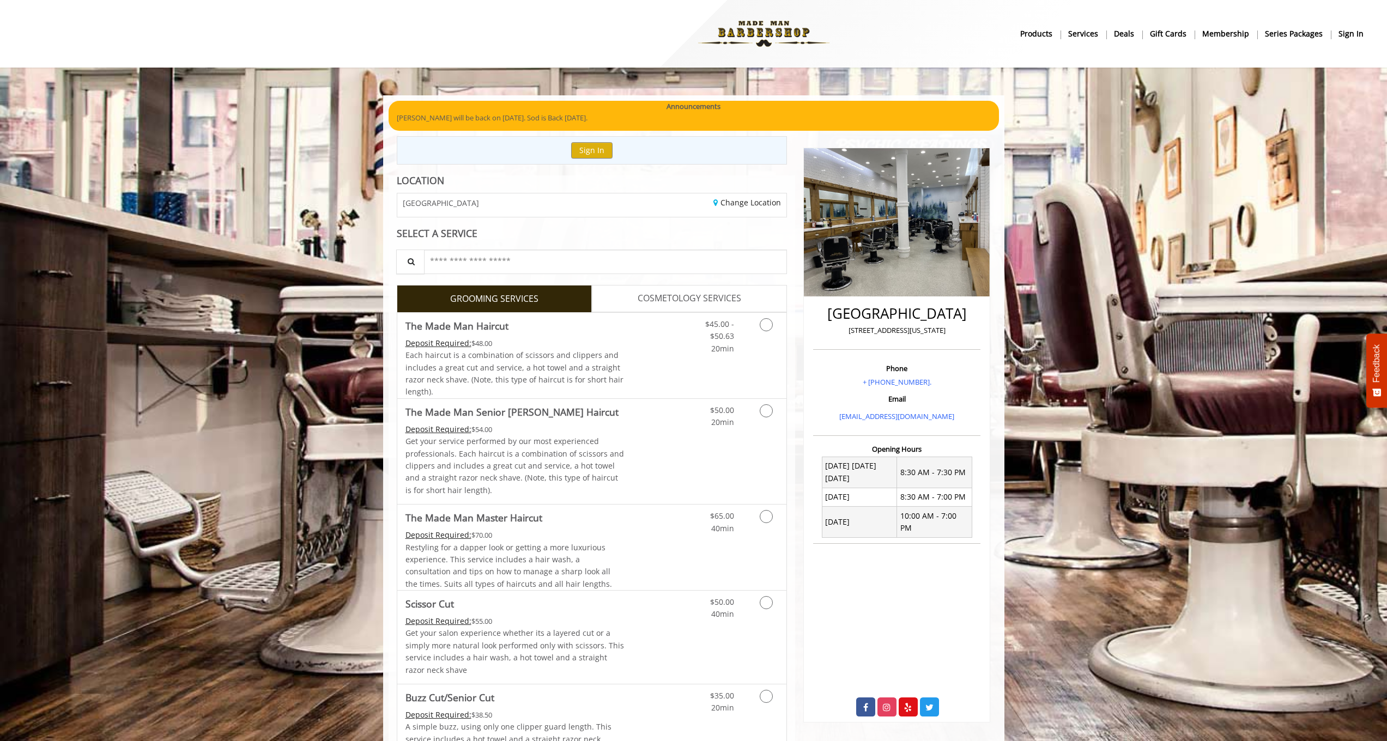
click at [1347, 27] on link "sign in" at bounding box center [1351, 34] width 40 height 16
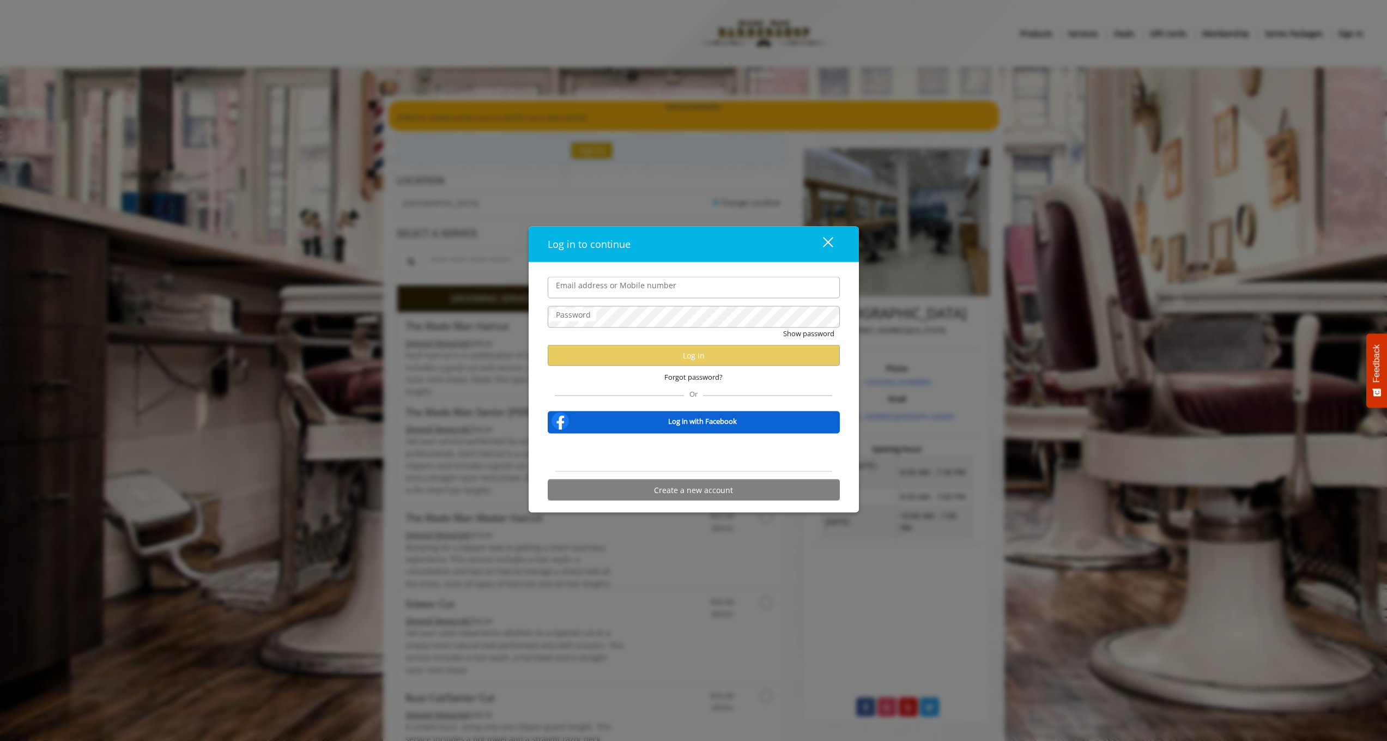
click at [730, 441] on div "Sign in with Google. Opens in new tab" at bounding box center [693, 453] width 109 height 24
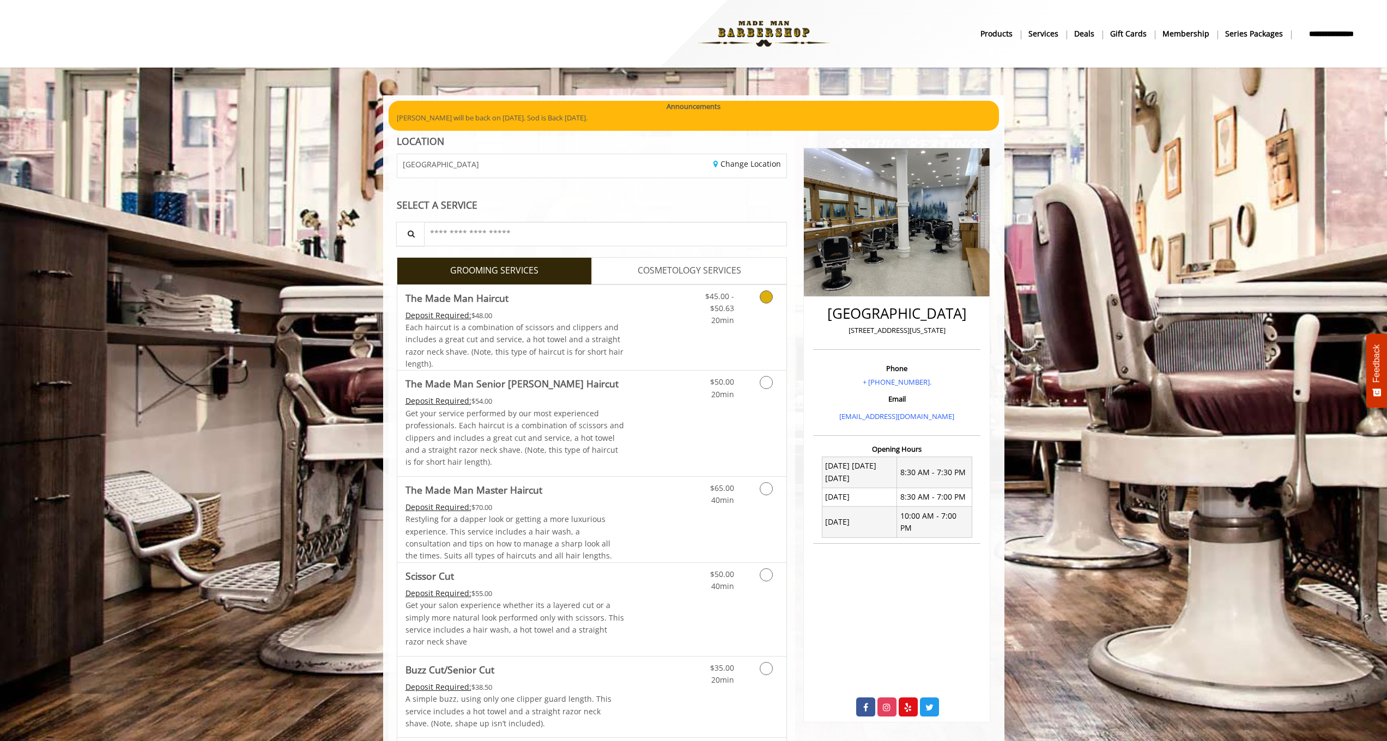
click at [763, 322] on link "Grooming services" at bounding box center [764, 306] width 28 height 42
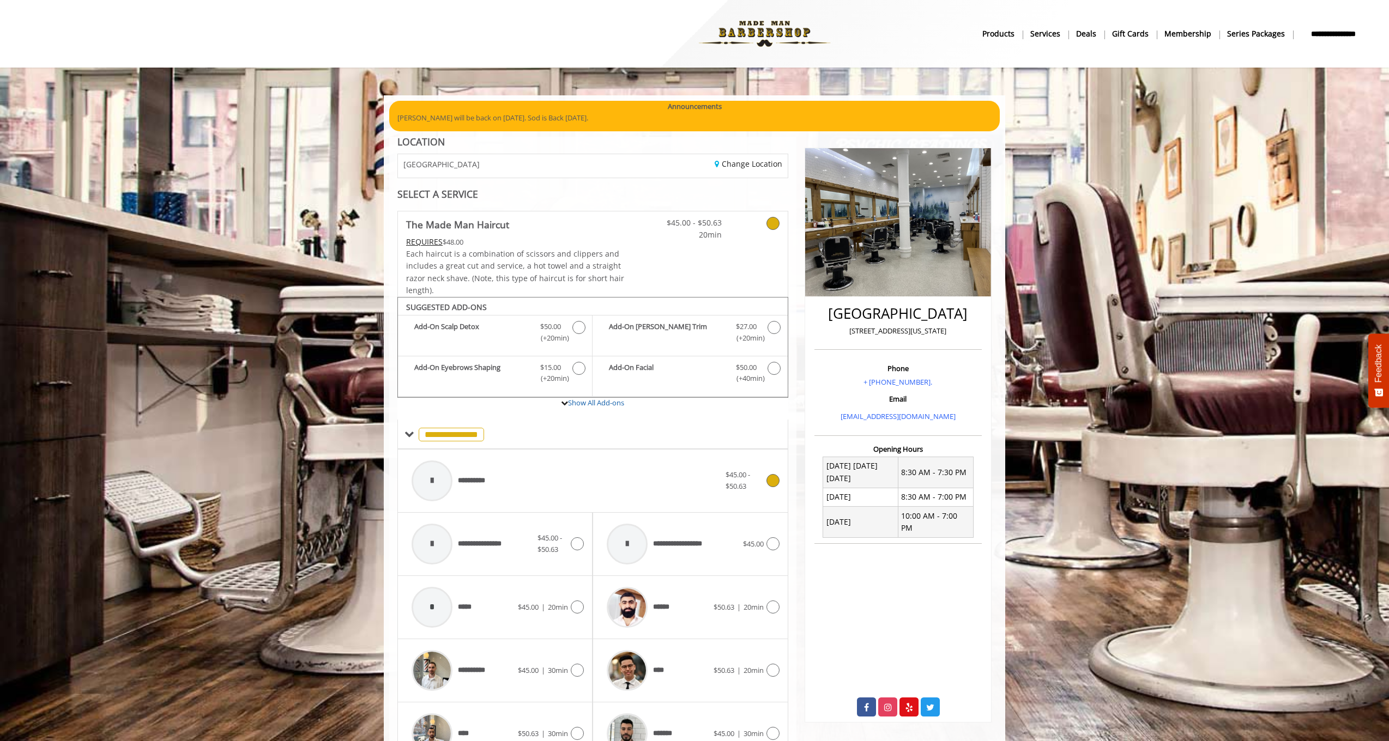
click at [762, 483] on span "$45.00 - $50.63" at bounding box center [744, 480] width 38 height 23
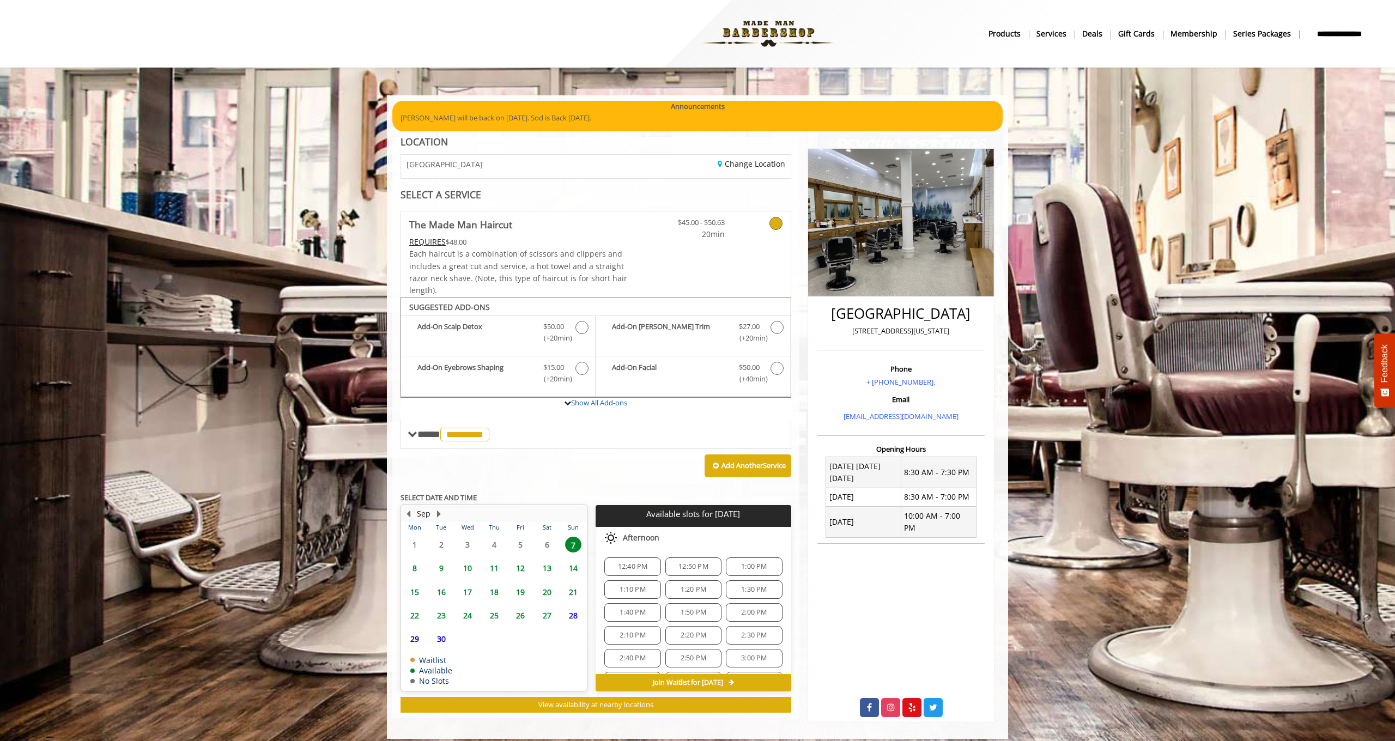
drag, startPoint x: 642, startPoint y: 563, endPoint x: 635, endPoint y: 550, distance: 14.6
click at [633, 558] on div "12:40 PM" at bounding box center [632, 567] width 56 height 19
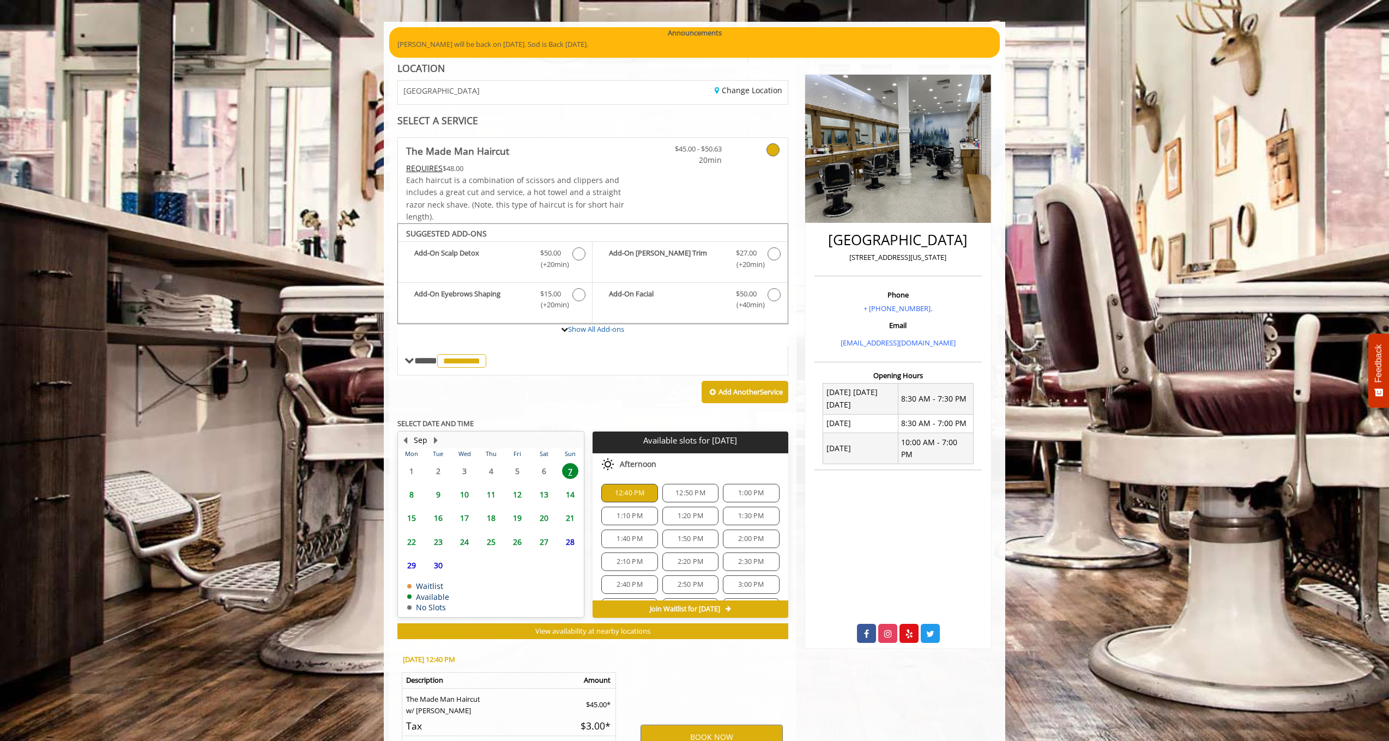
scroll to position [192, 0]
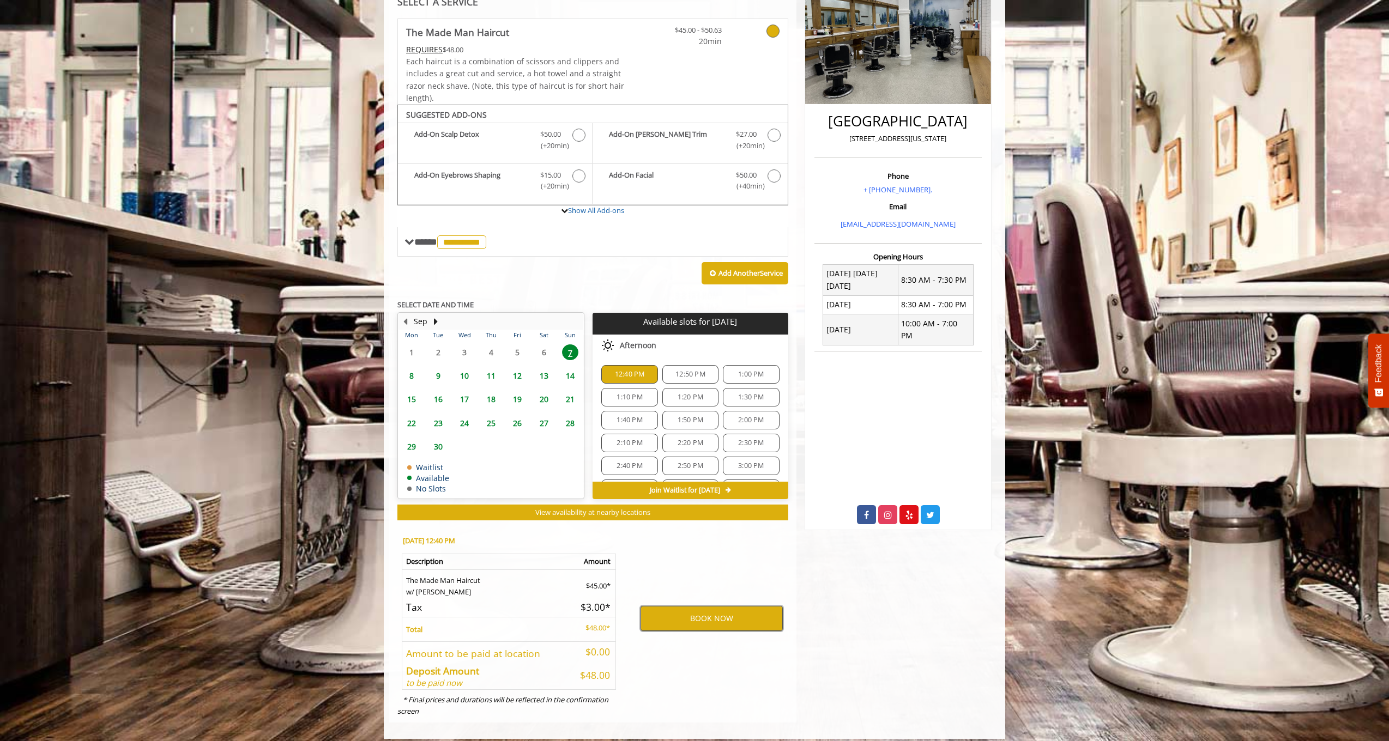
click at [706, 607] on button "BOOK NOW" at bounding box center [711, 618] width 142 height 25
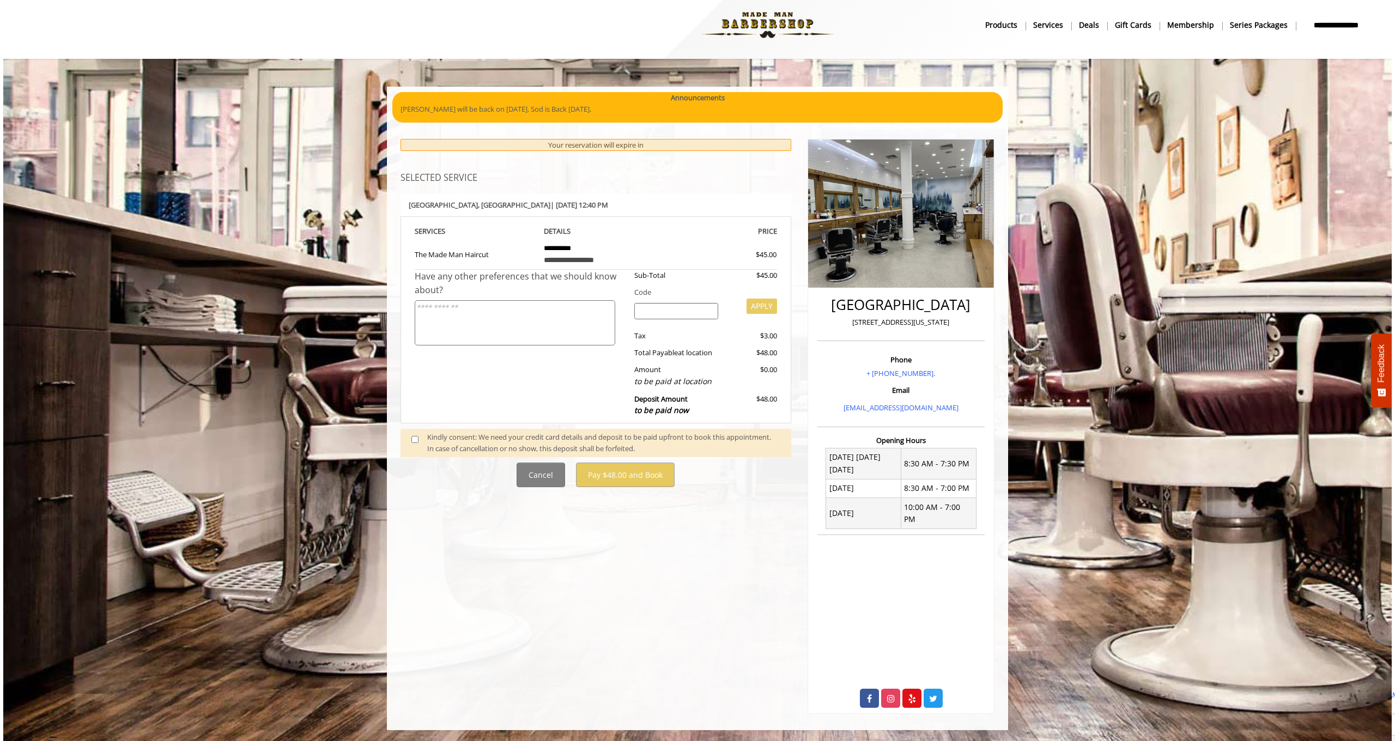
scroll to position [0, 0]
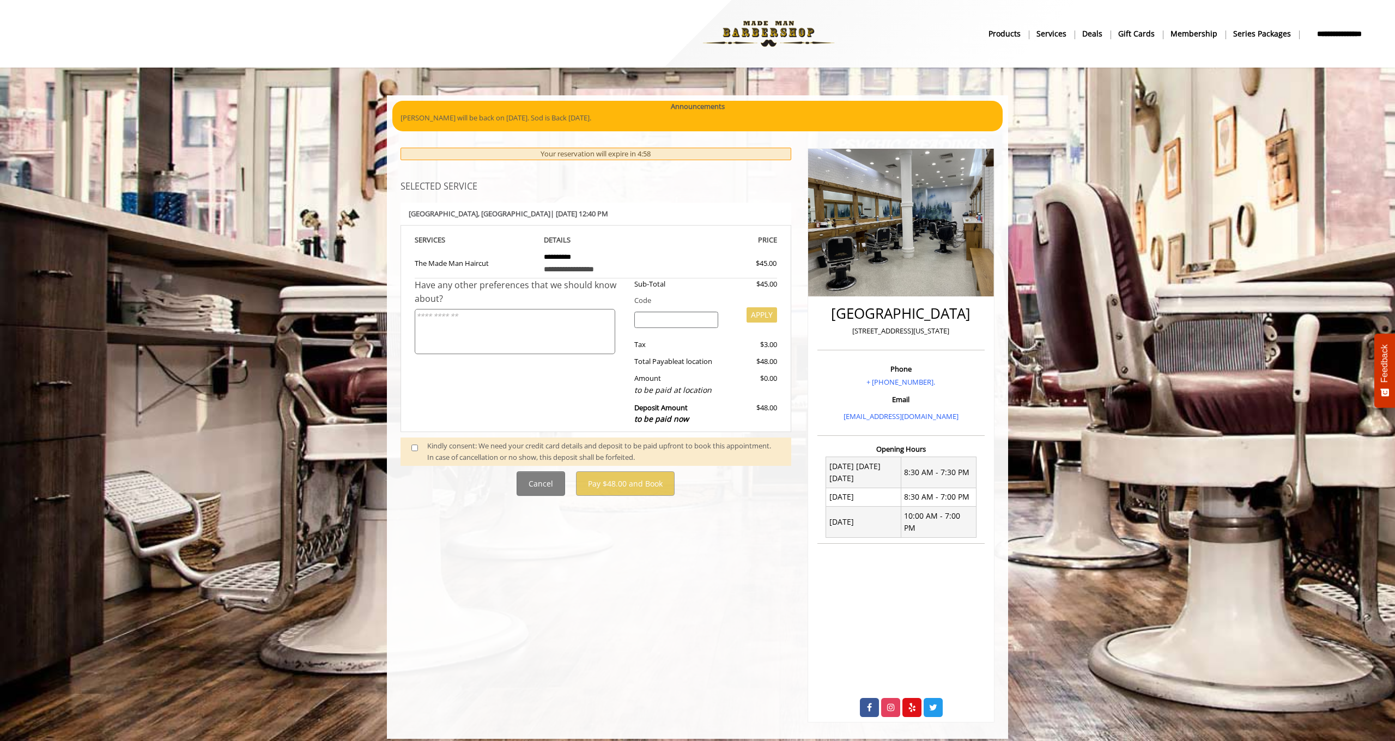
click at [683, 312] on input "search" at bounding box center [676, 320] width 84 height 16
paste input "******"
type input "******"
click at [763, 310] on button "APPLY" at bounding box center [762, 314] width 31 height 15
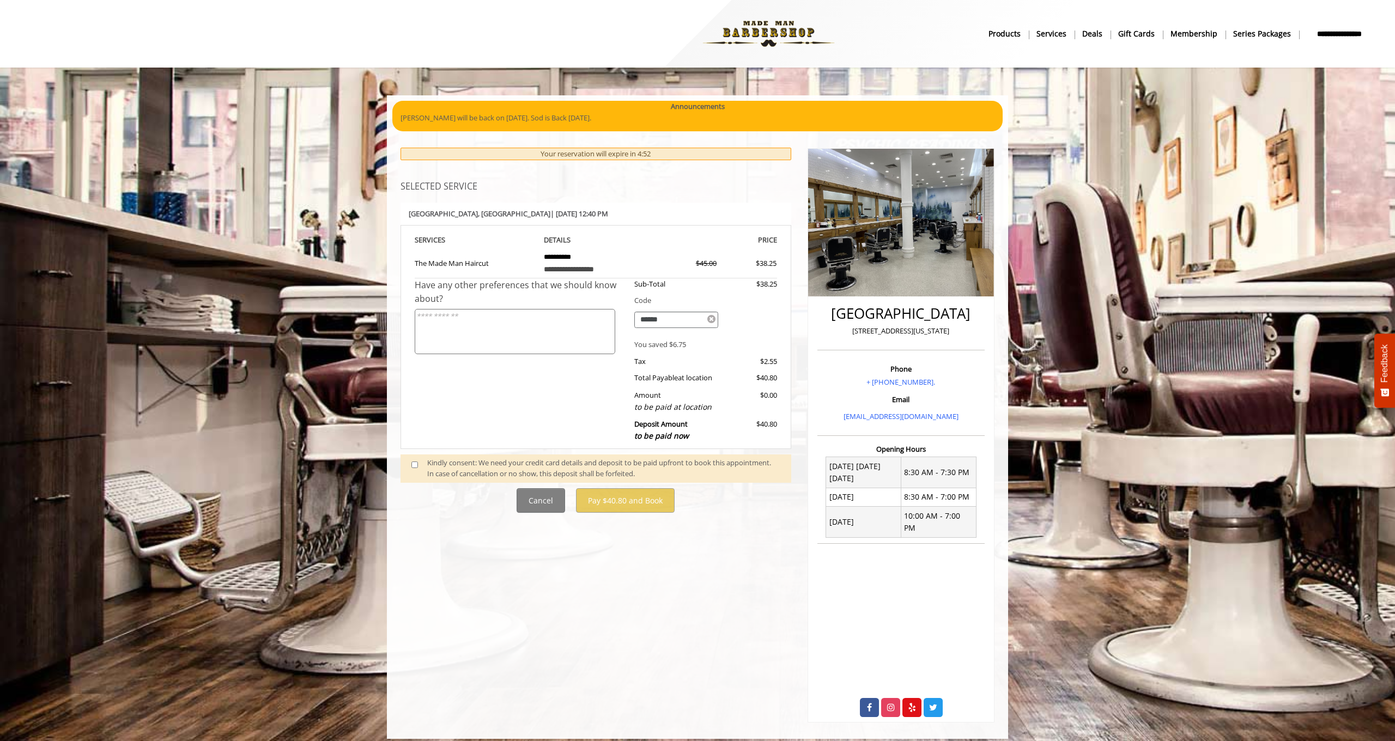
drag, startPoint x: 641, startPoint y: 342, endPoint x: 696, endPoint y: 338, distance: 55.7
click at [696, 339] on div "You saved $6.75" at bounding box center [701, 344] width 151 height 11
drag, startPoint x: 633, startPoint y: 341, endPoint x: 694, endPoint y: 340, distance: 60.5
click at [694, 340] on div "You saved $6.75" at bounding box center [701, 344] width 151 height 11
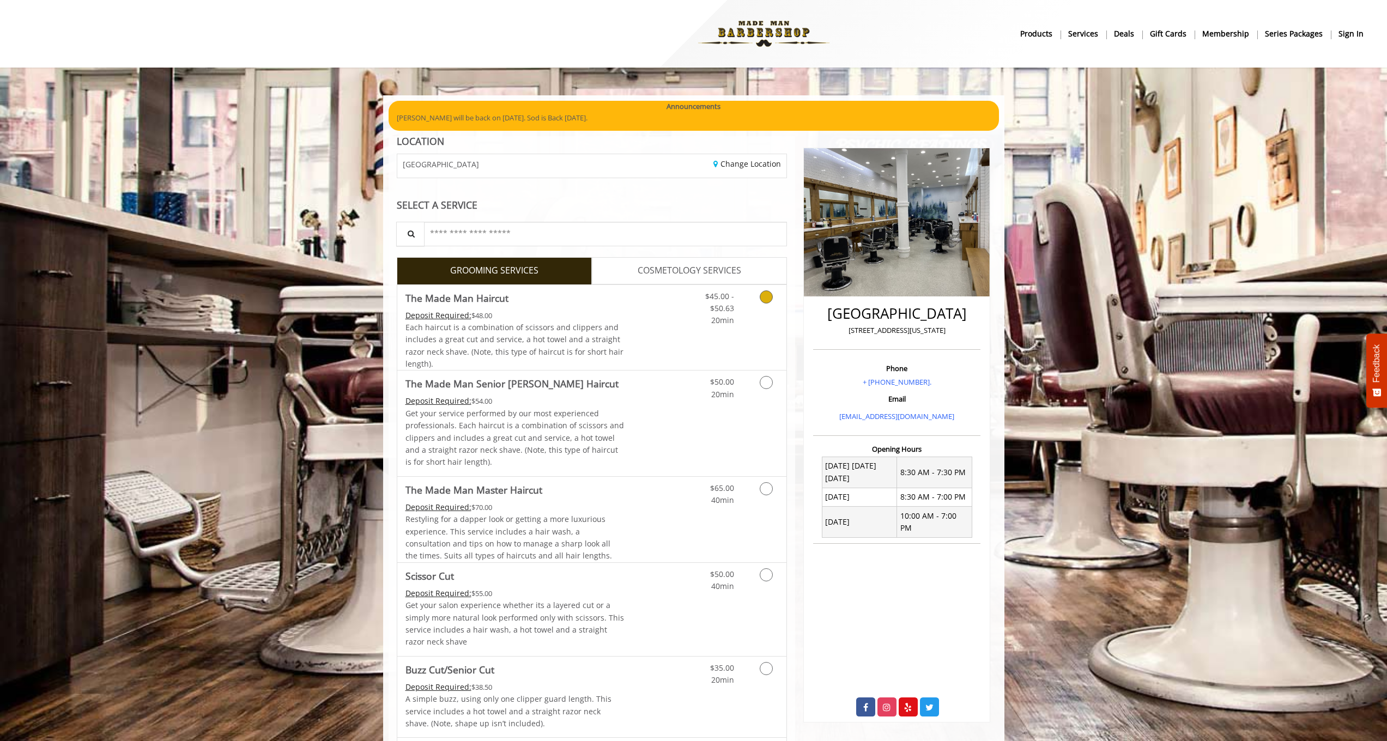
click at [766, 299] on icon "Grooming services" at bounding box center [766, 296] width 13 height 13
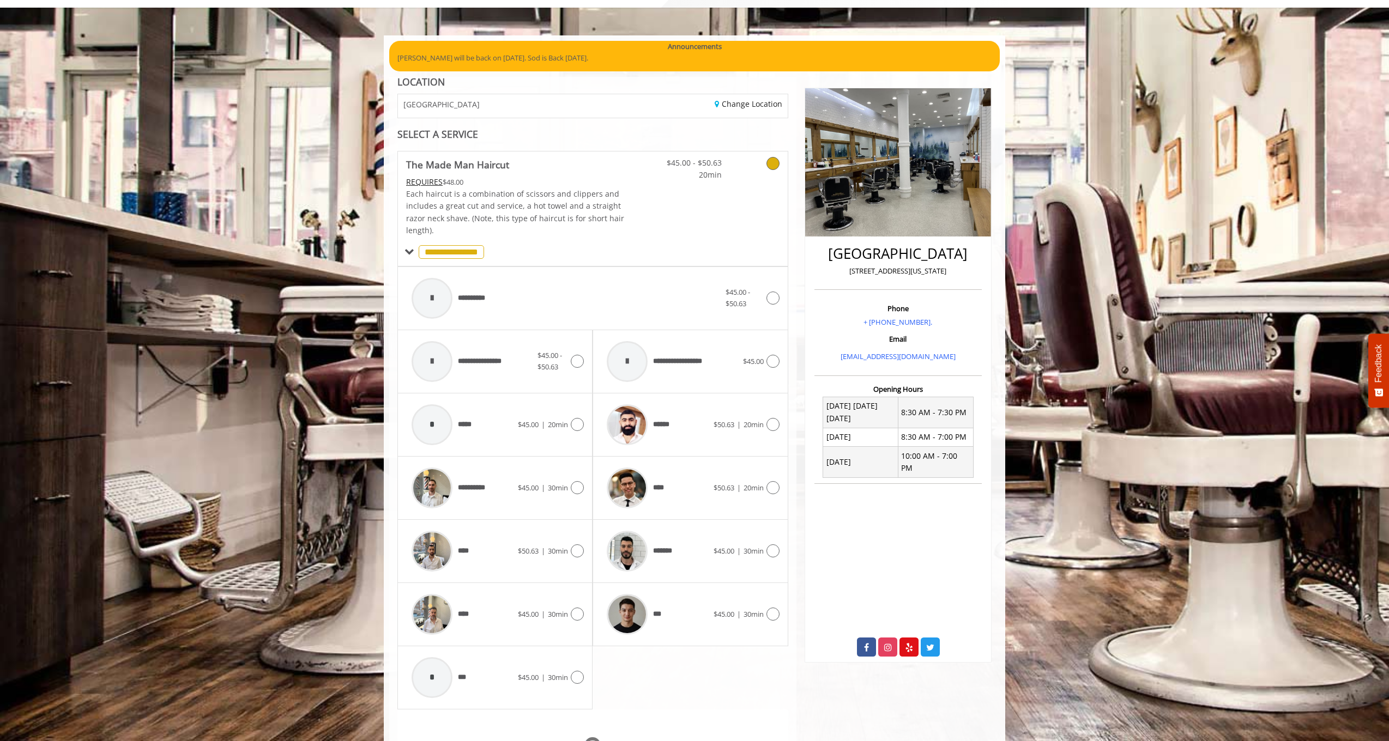
scroll to position [184, 0]
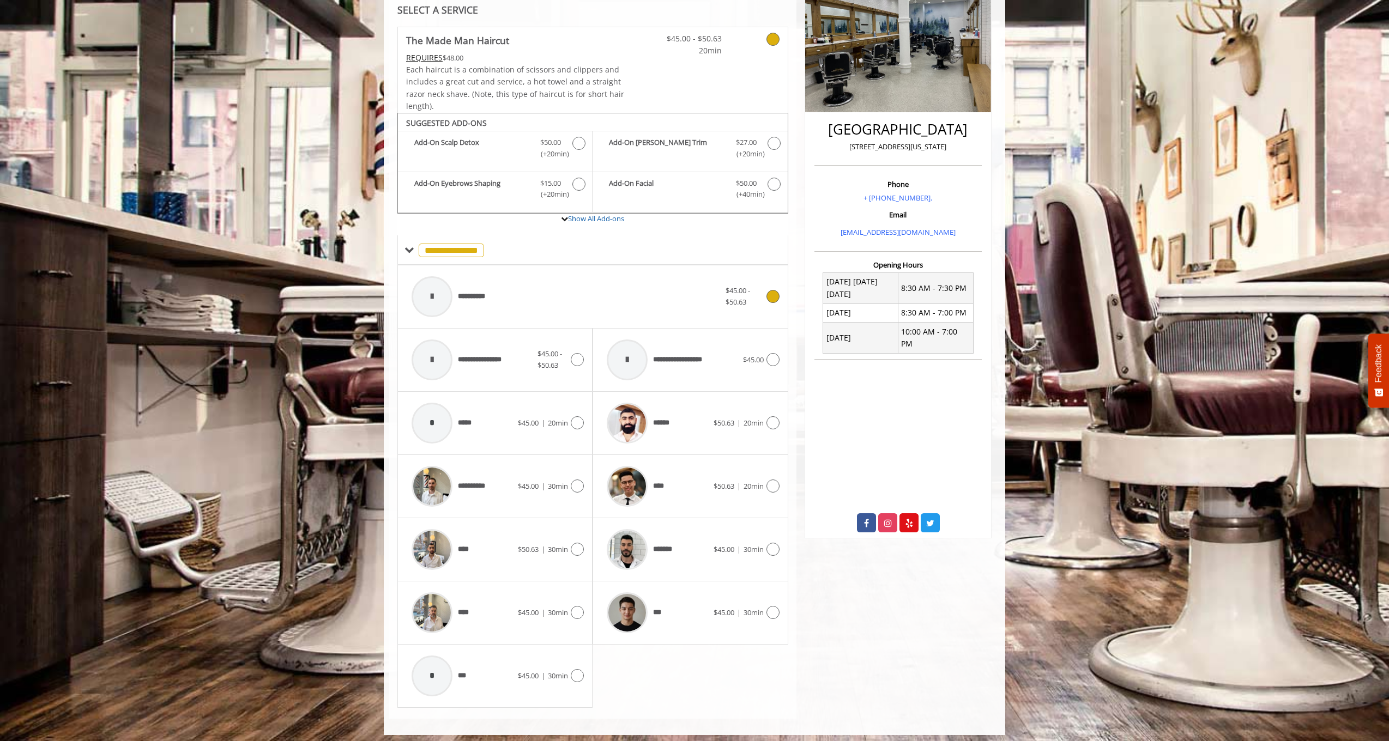
click at [666, 304] on div "**********" at bounding box center [565, 297] width 319 height 52
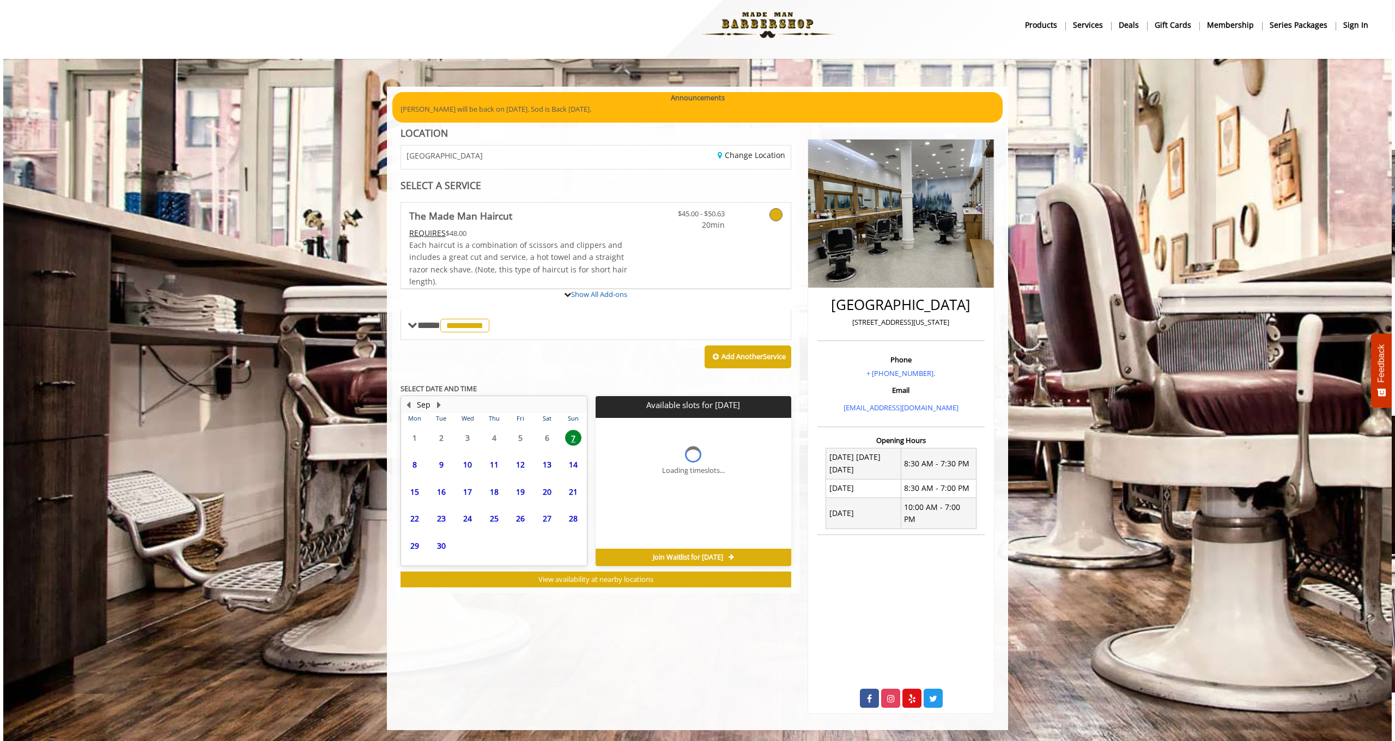
scroll to position [0, 0]
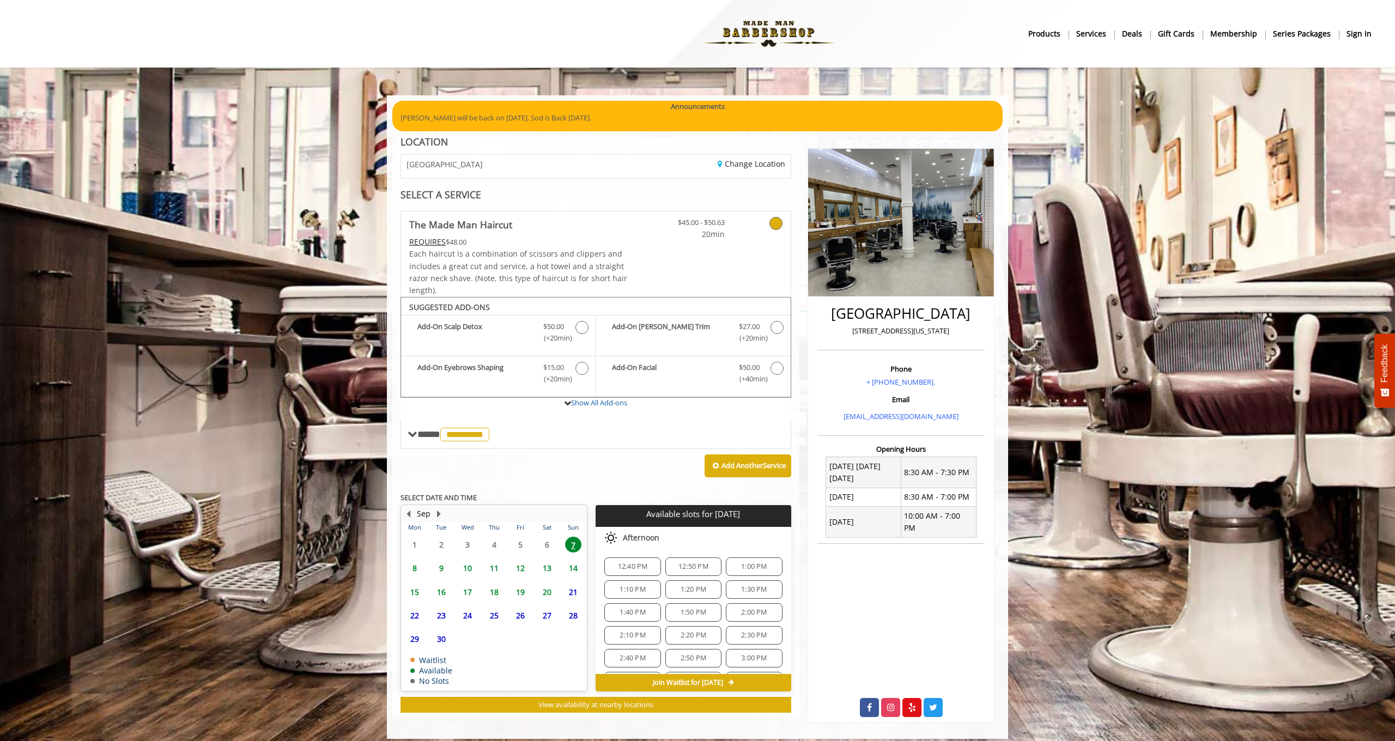
click at [644, 558] on div "12:40 PM" at bounding box center [632, 567] width 56 height 19
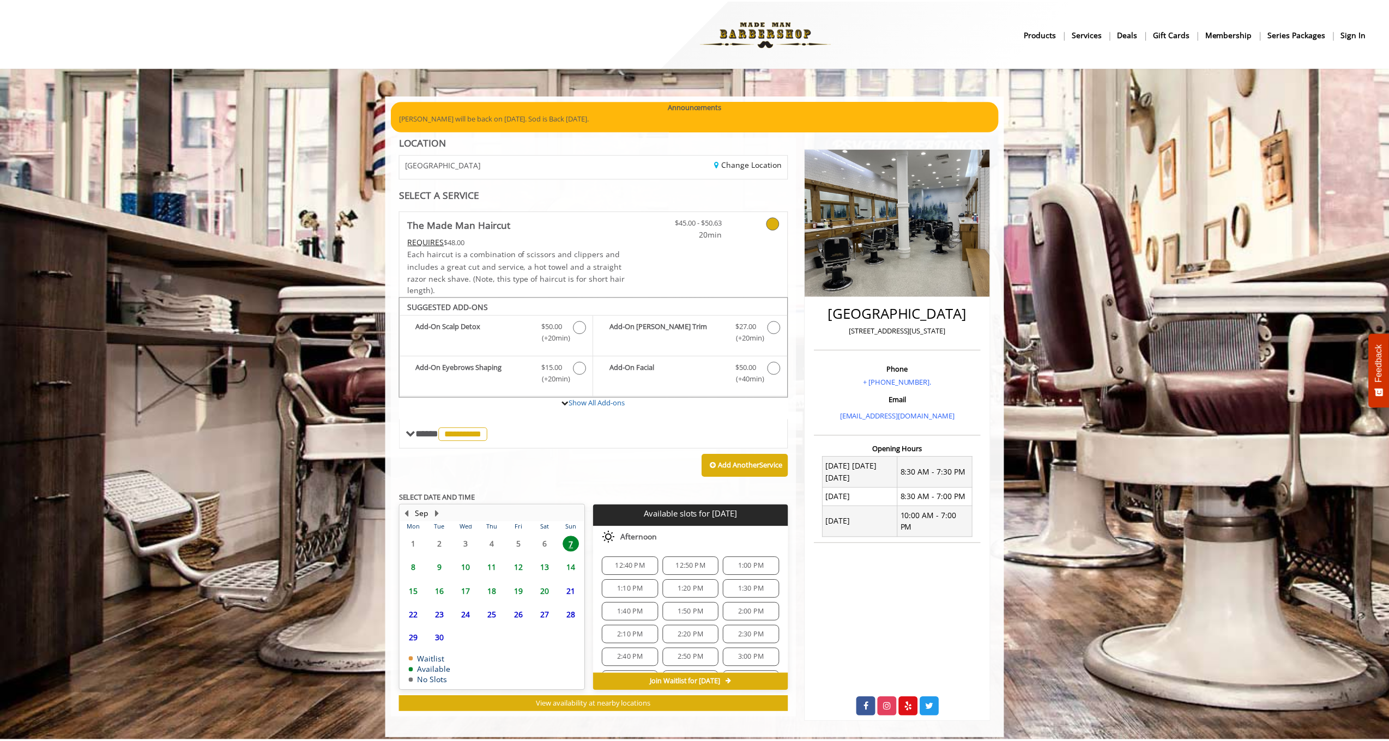
scroll to position [192, 0]
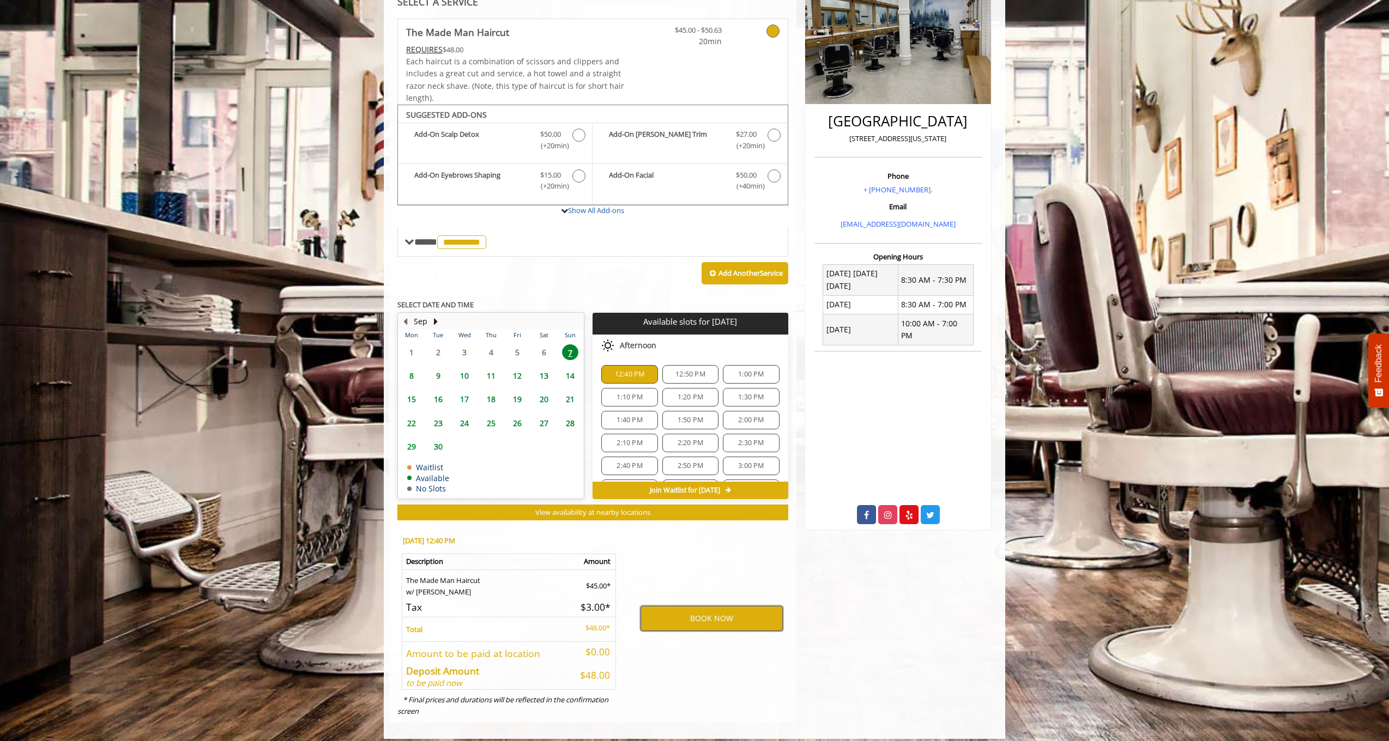
click at [709, 606] on button "BOOK NOW" at bounding box center [711, 618] width 142 height 25
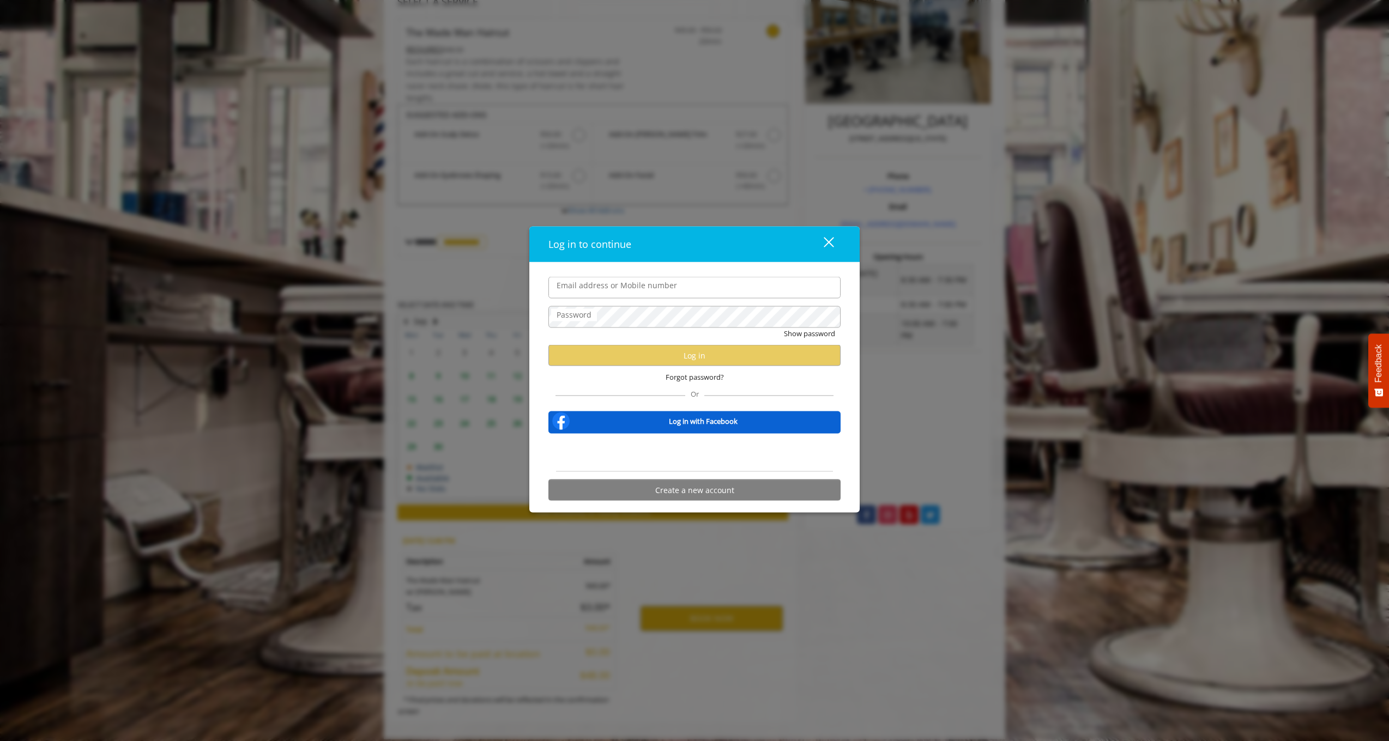
click at [742, 272] on div "Email address or Mobile number Password Show password Log in Forgot password? O…" at bounding box center [694, 388] width 330 height 250
click at [678, 458] on div "Sign in with Google. Opens in new tab" at bounding box center [694, 453] width 109 height 24
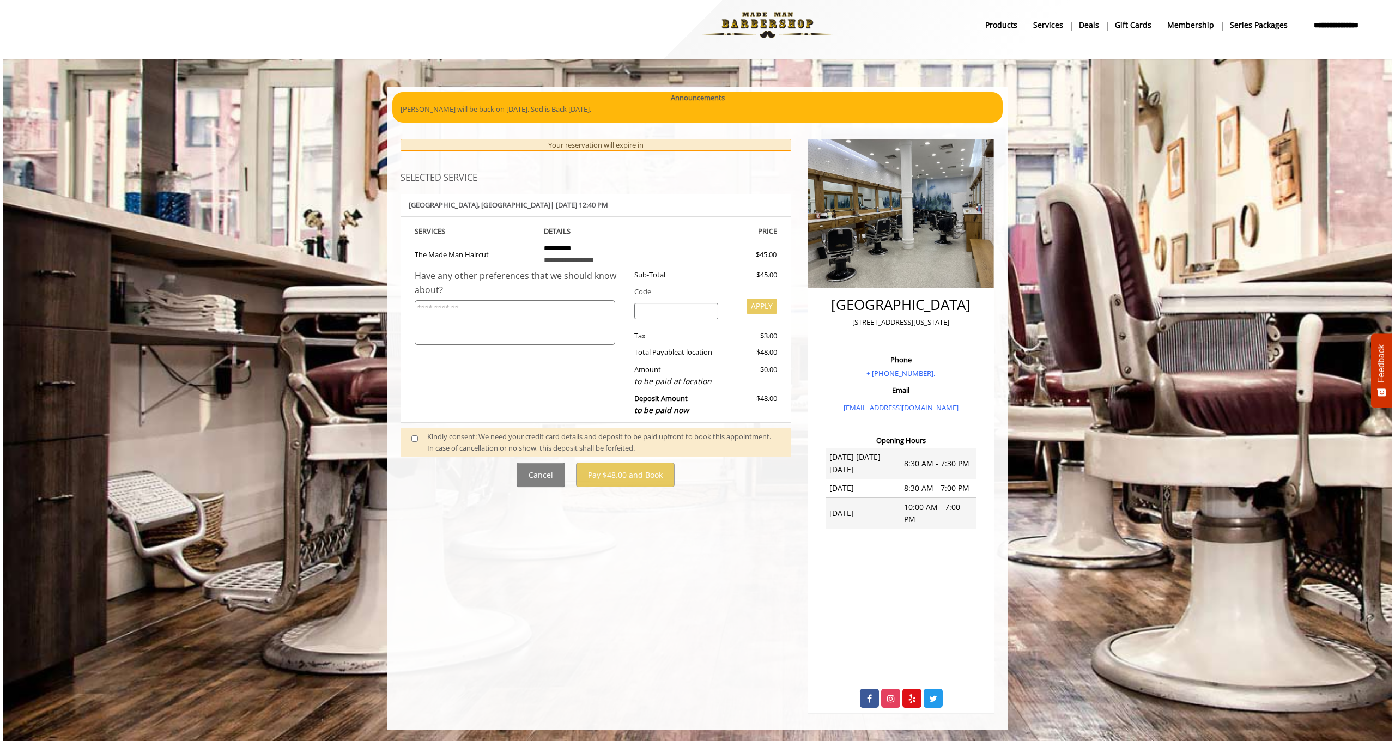
scroll to position [0, 0]
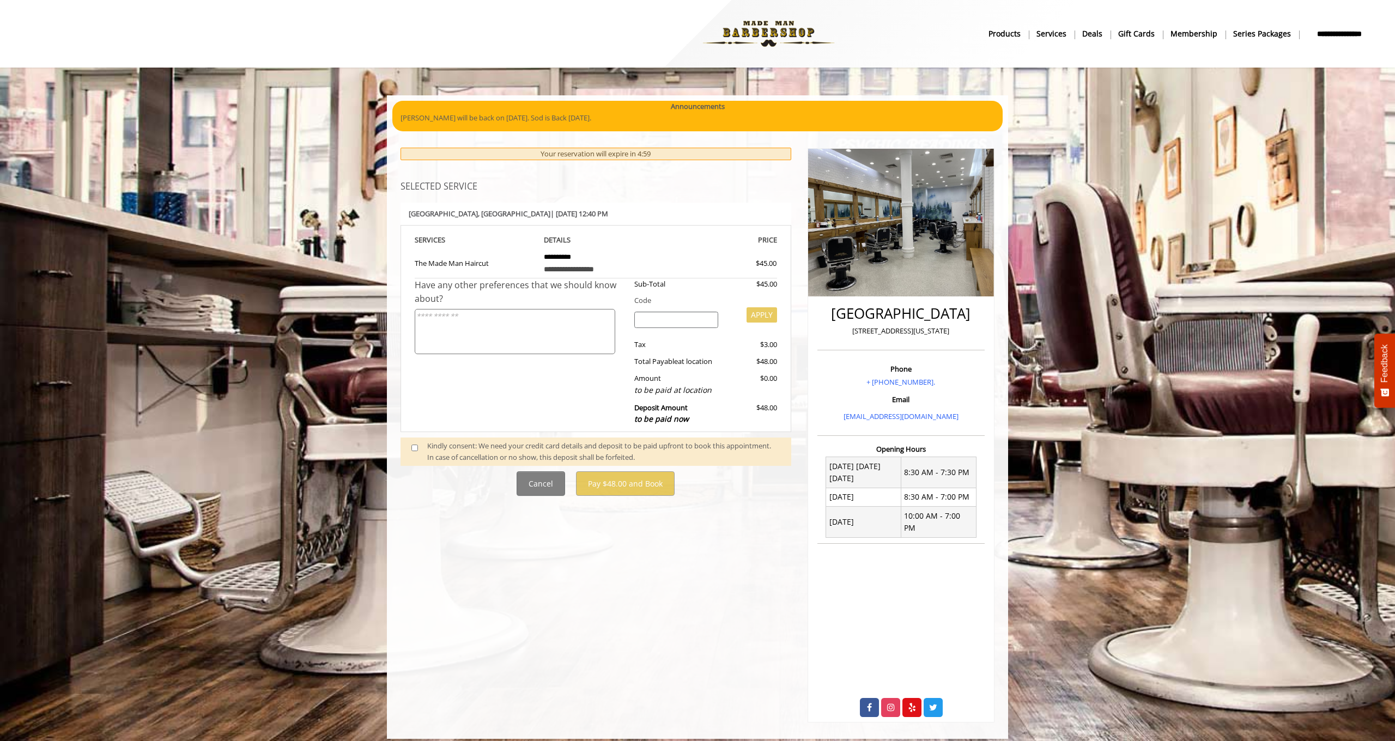
click at [670, 325] on div at bounding box center [676, 323] width 101 height 22
click at [671, 318] on input "search" at bounding box center [676, 320] width 84 height 16
paste input "******"
type input "******"
click at [755, 313] on button "APPLY" at bounding box center [762, 314] width 31 height 15
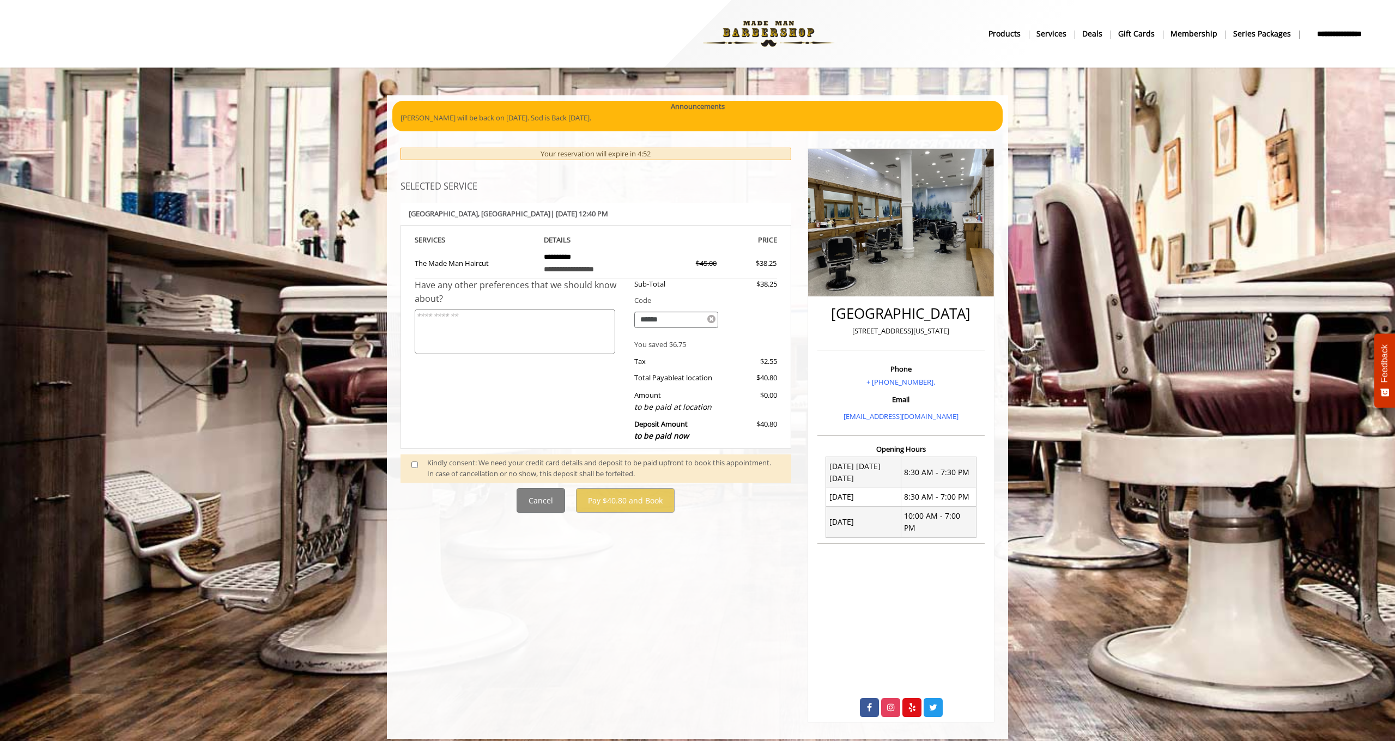
drag, startPoint x: 634, startPoint y: 339, endPoint x: 695, endPoint y: 337, distance: 61.1
click at [695, 339] on div "You saved $6.75" at bounding box center [701, 344] width 151 height 11
click at [701, 350] on div "Sub-Total $38.25 Code ****** You saved $6.75 Tax $2.55 Total Payable at locatio…" at bounding box center [701, 362] width 151 height 169
drag, startPoint x: 635, startPoint y: 336, endPoint x: 691, endPoint y: 337, distance: 56.1
click at [691, 339] on div "You saved $6.75" at bounding box center [701, 344] width 151 height 11
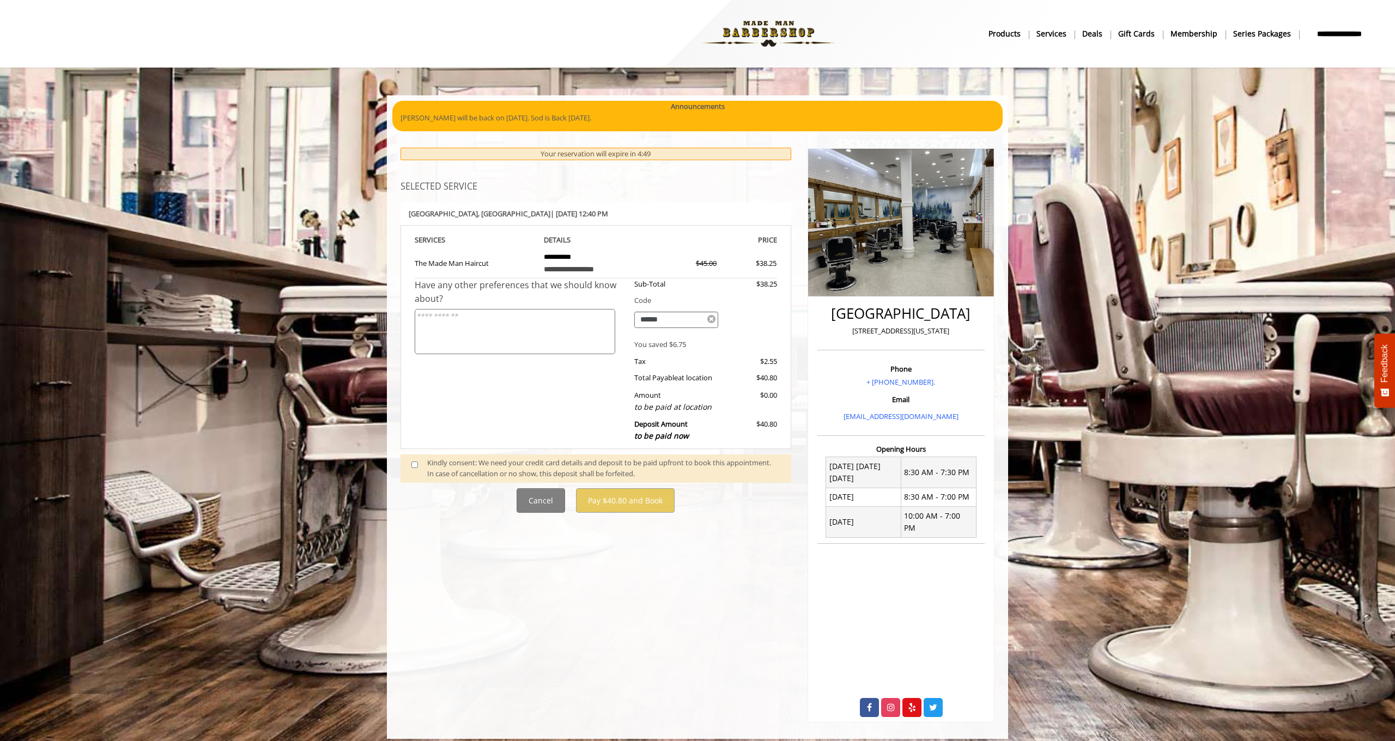
click at [692, 339] on div "You saved $6.75" at bounding box center [701, 344] width 151 height 11
